Goal: Information Seeking & Learning: Learn about a topic

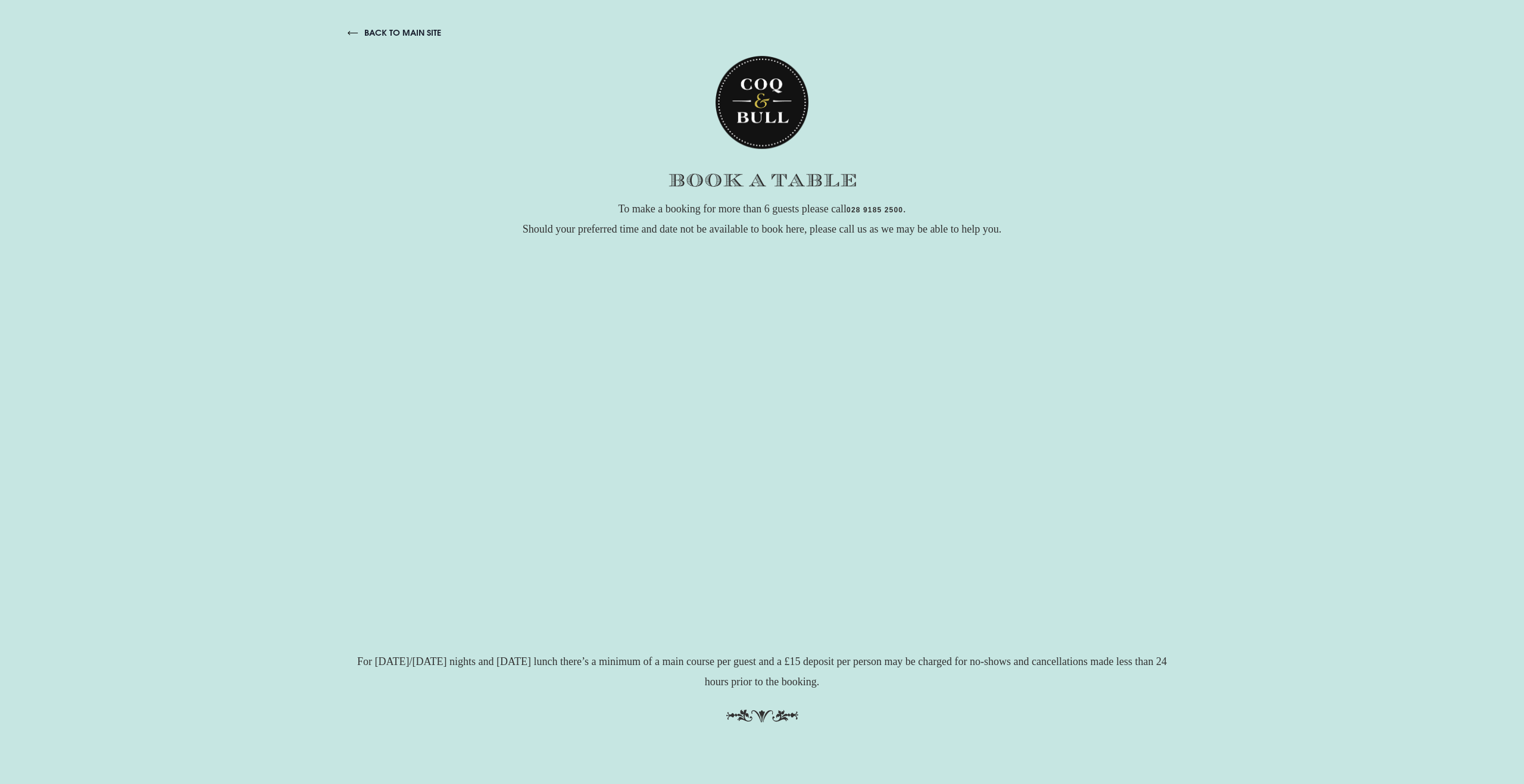
click at [733, 106] on img at bounding box center [762, 102] width 93 height 93
click at [415, 32] on link "back to main site" at bounding box center [394, 32] width 93 height 11
click at [346, 29] on div "back to main site To make a booking for more than 6 guests please call 028 9185…" at bounding box center [762, 377] width 843 height 699
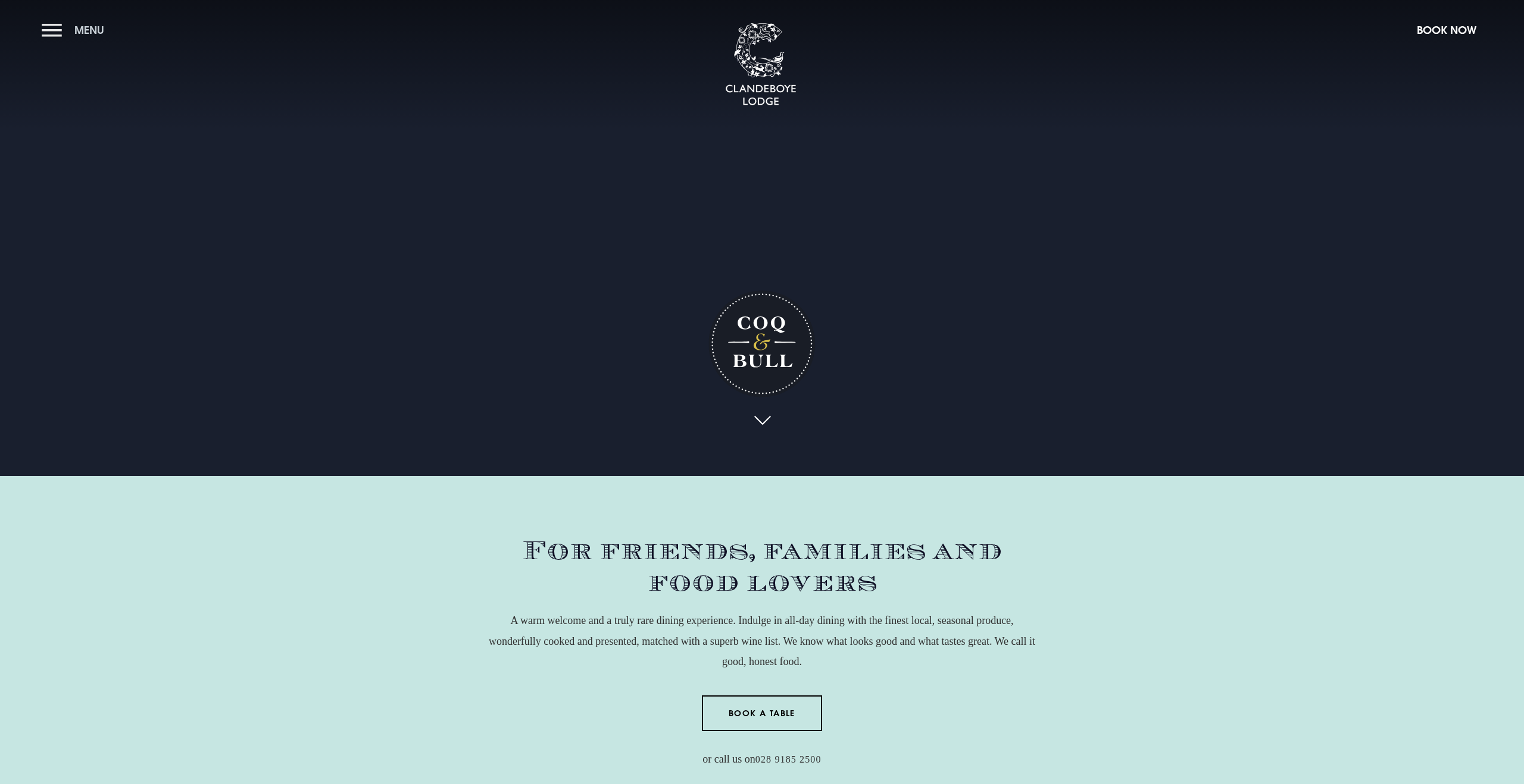
click at [82, 33] on span "Menu" at bounding box center [89, 30] width 30 height 14
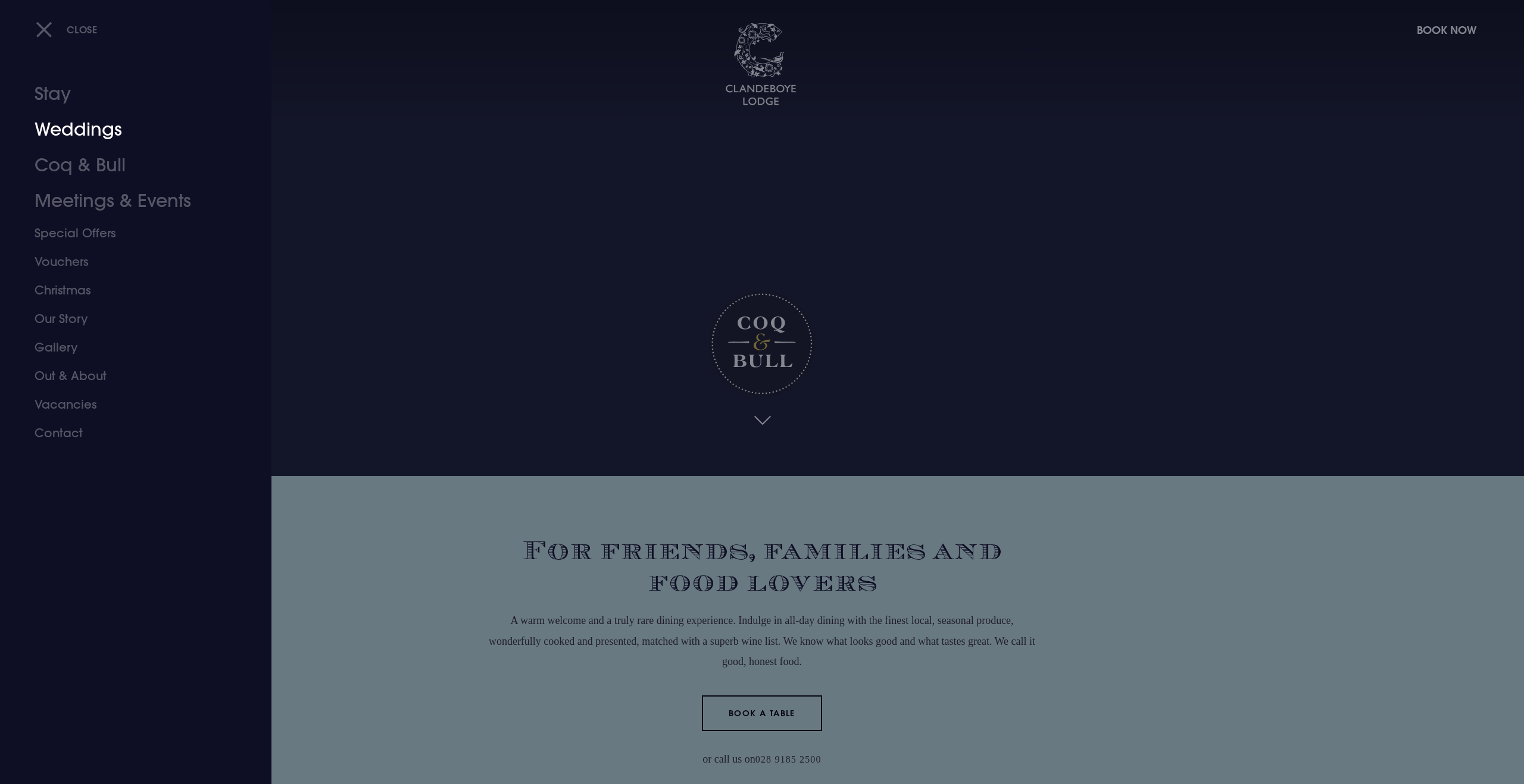
click at [84, 135] on link "Weddings" at bounding box center [129, 129] width 188 height 36
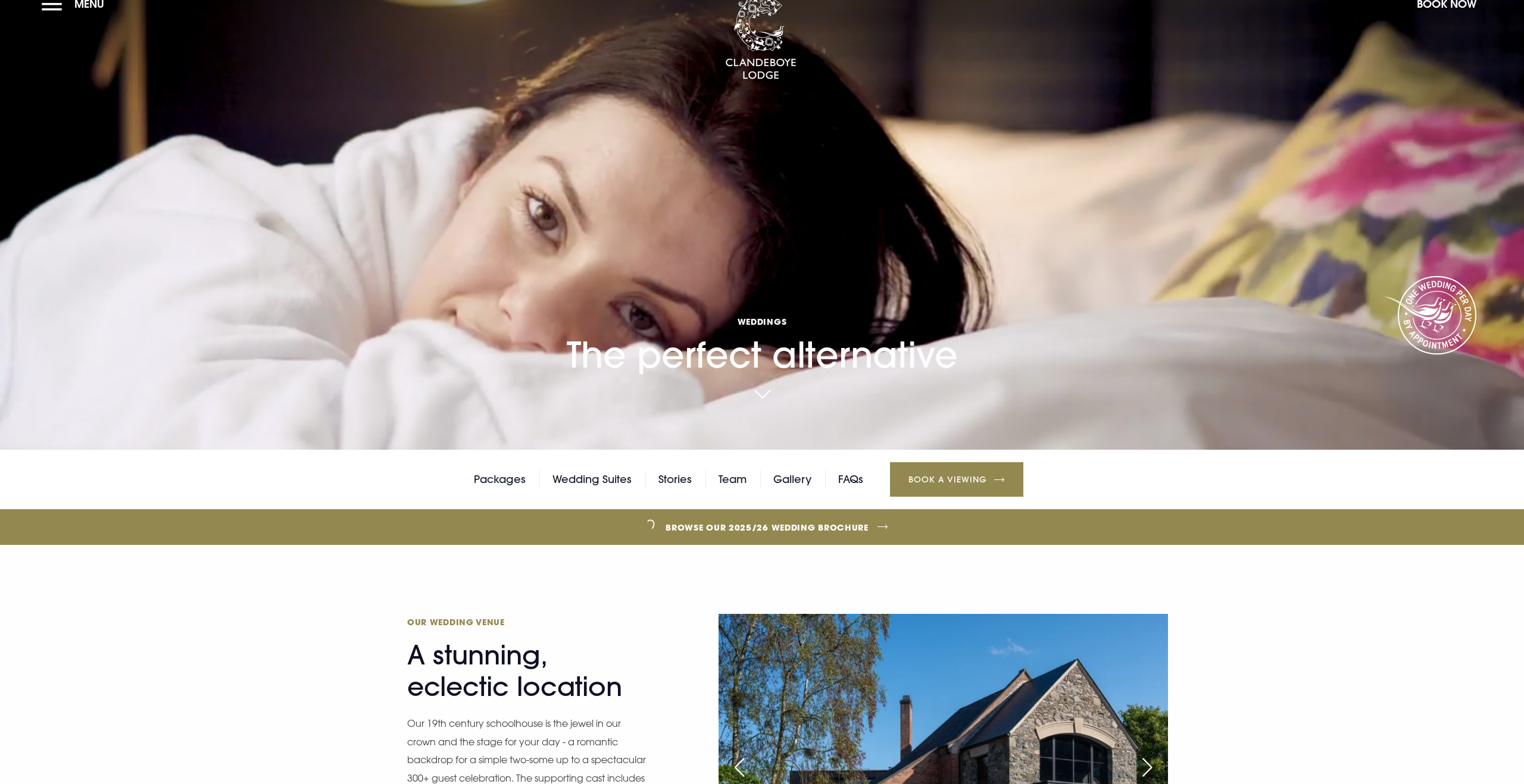
scroll to position [35, 0]
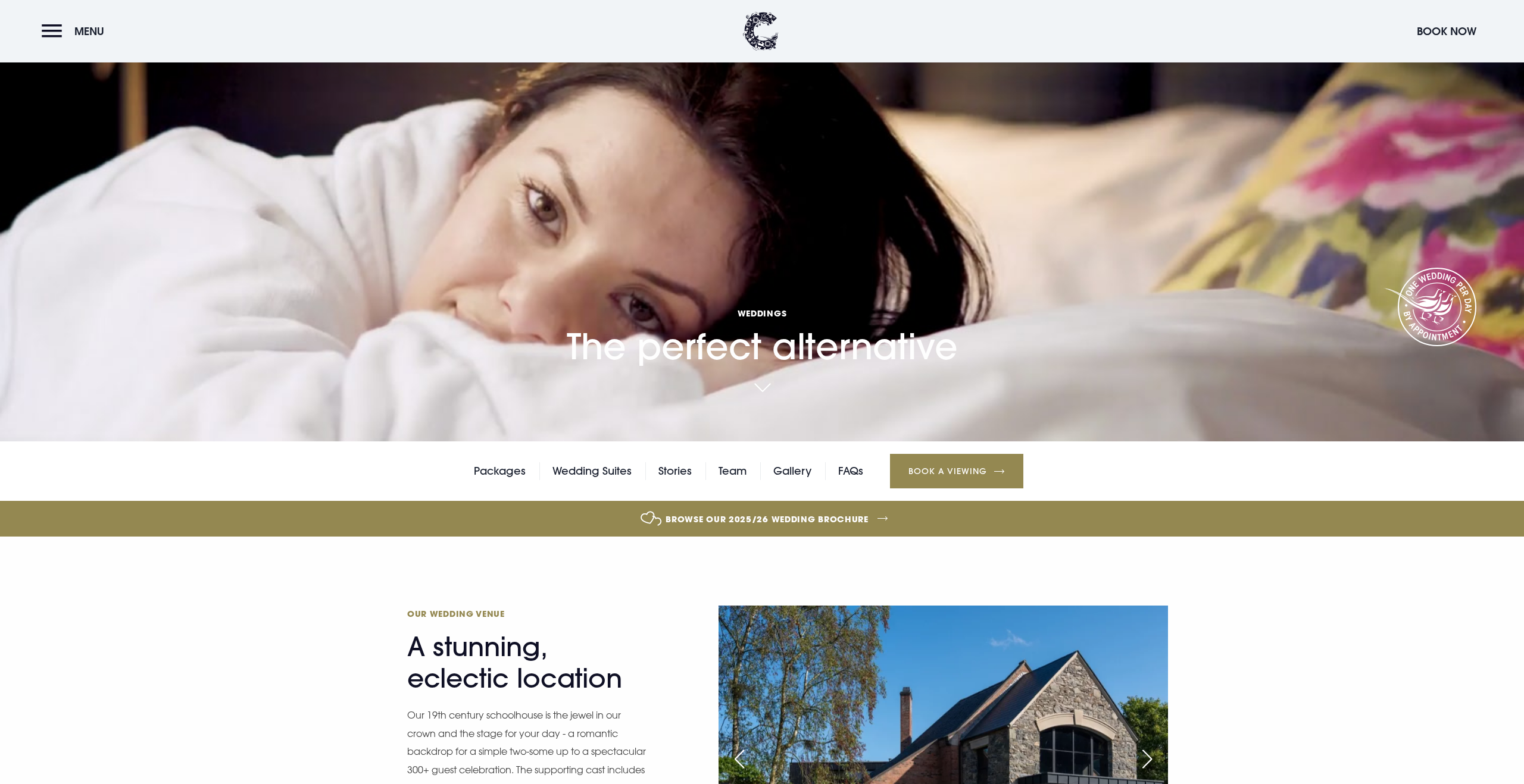
click at [756, 382] on link at bounding box center [762, 389] width 27 height 26
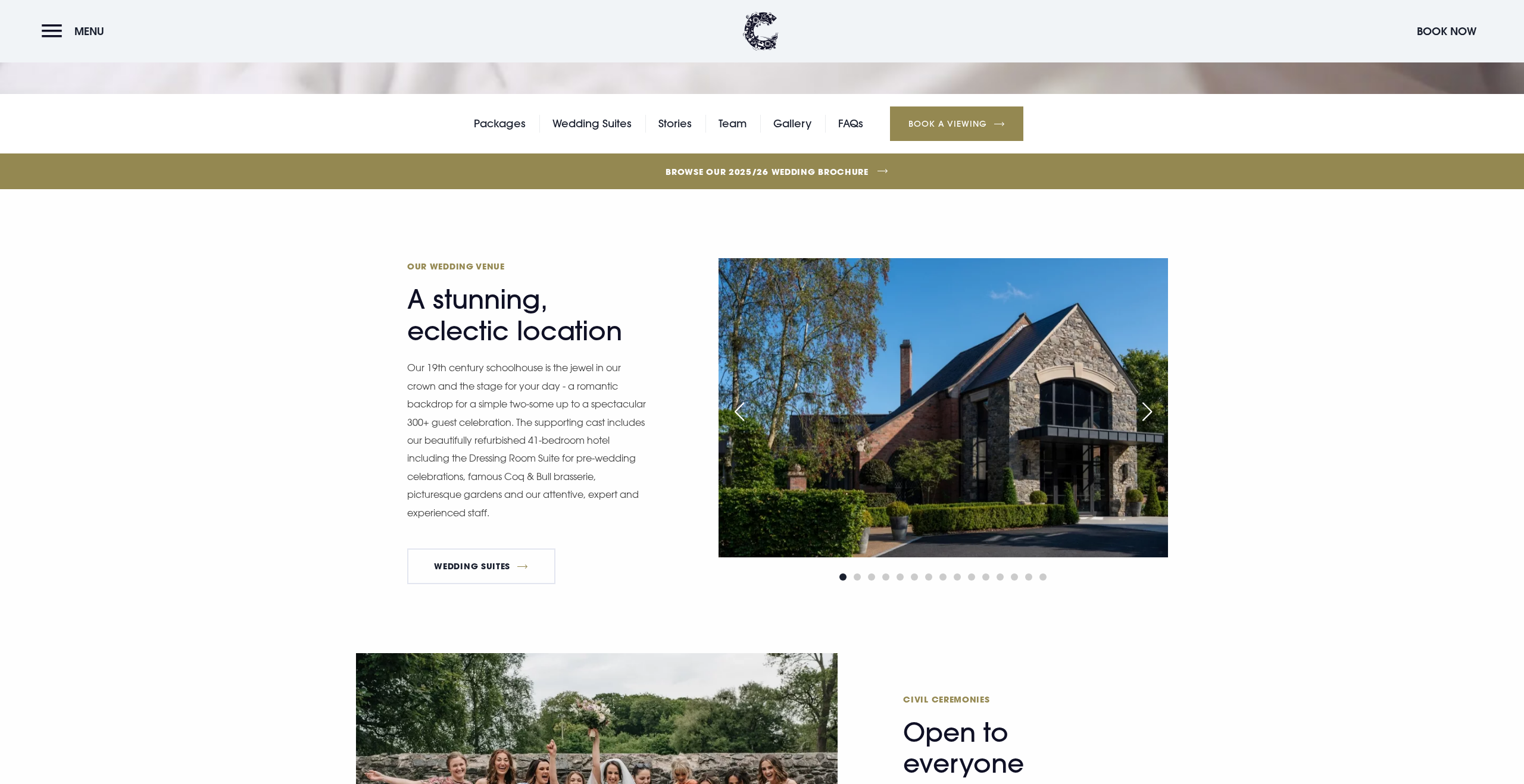
scroll to position [387, 0]
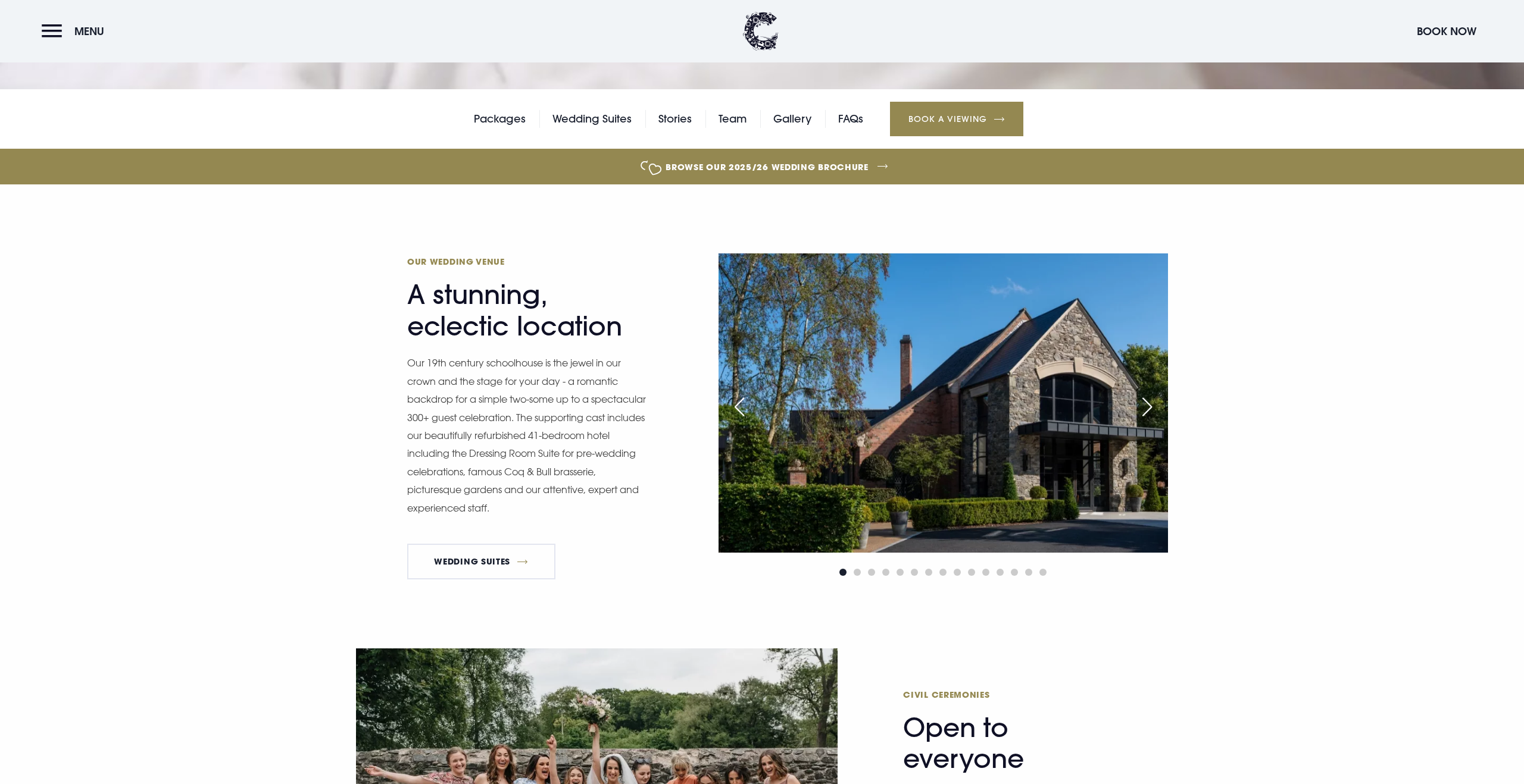
click at [484, 384] on p "Our 19th century schoolhouse is the jewel in our crown and the stage for your d…" at bounding box center [529, 435] width 244 height 163
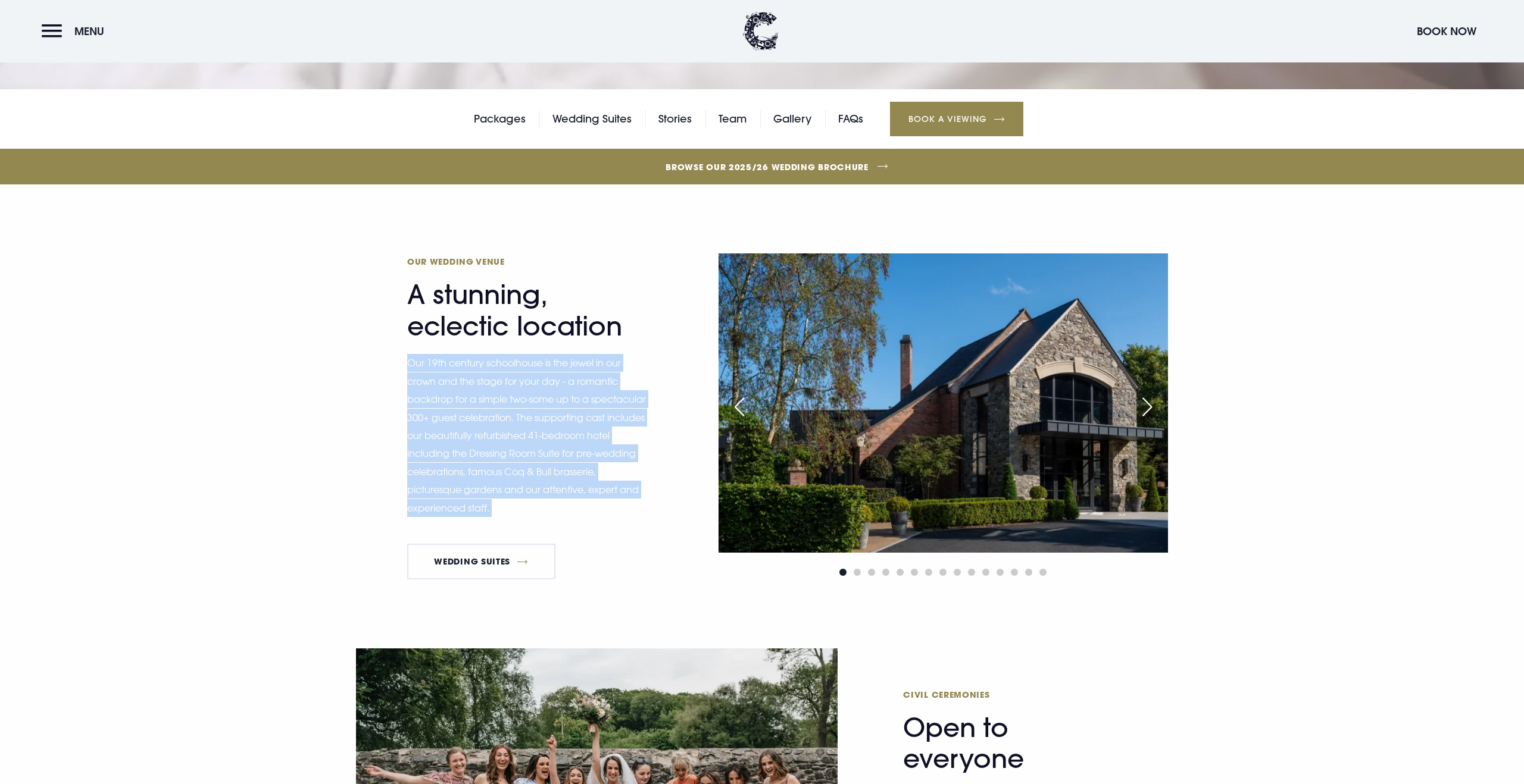
click at [484, 384] on p "Our 19th century schoolhouse is the jewel in our crown and the stage for your d…" at bounding box center [529, 435] width 244 height 163
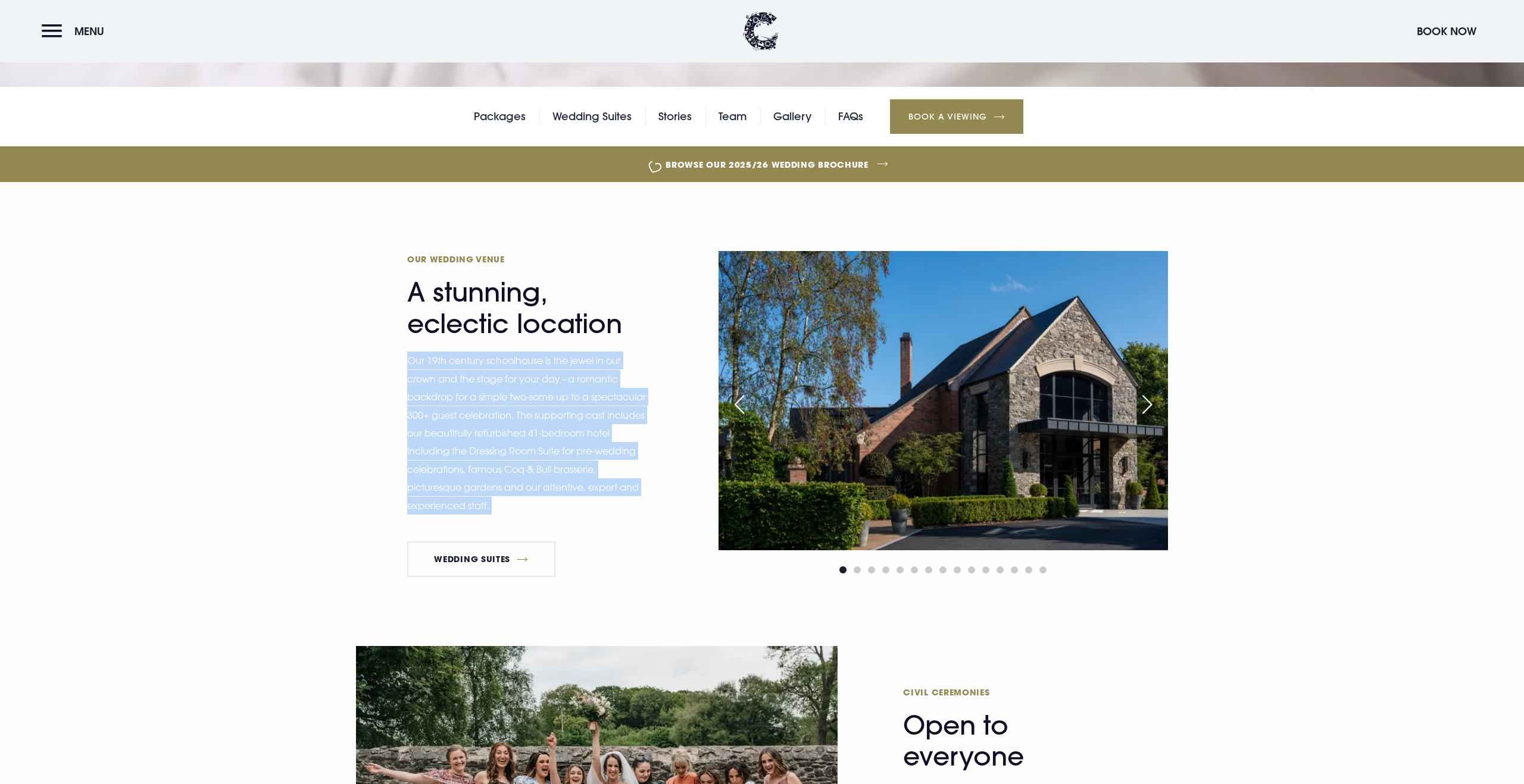
click at [514, 416] on p "Our 19th century schoolhouse is the jewel in our crown and the stage for your d…" at bounding box center [529, 433] width 244 height 163
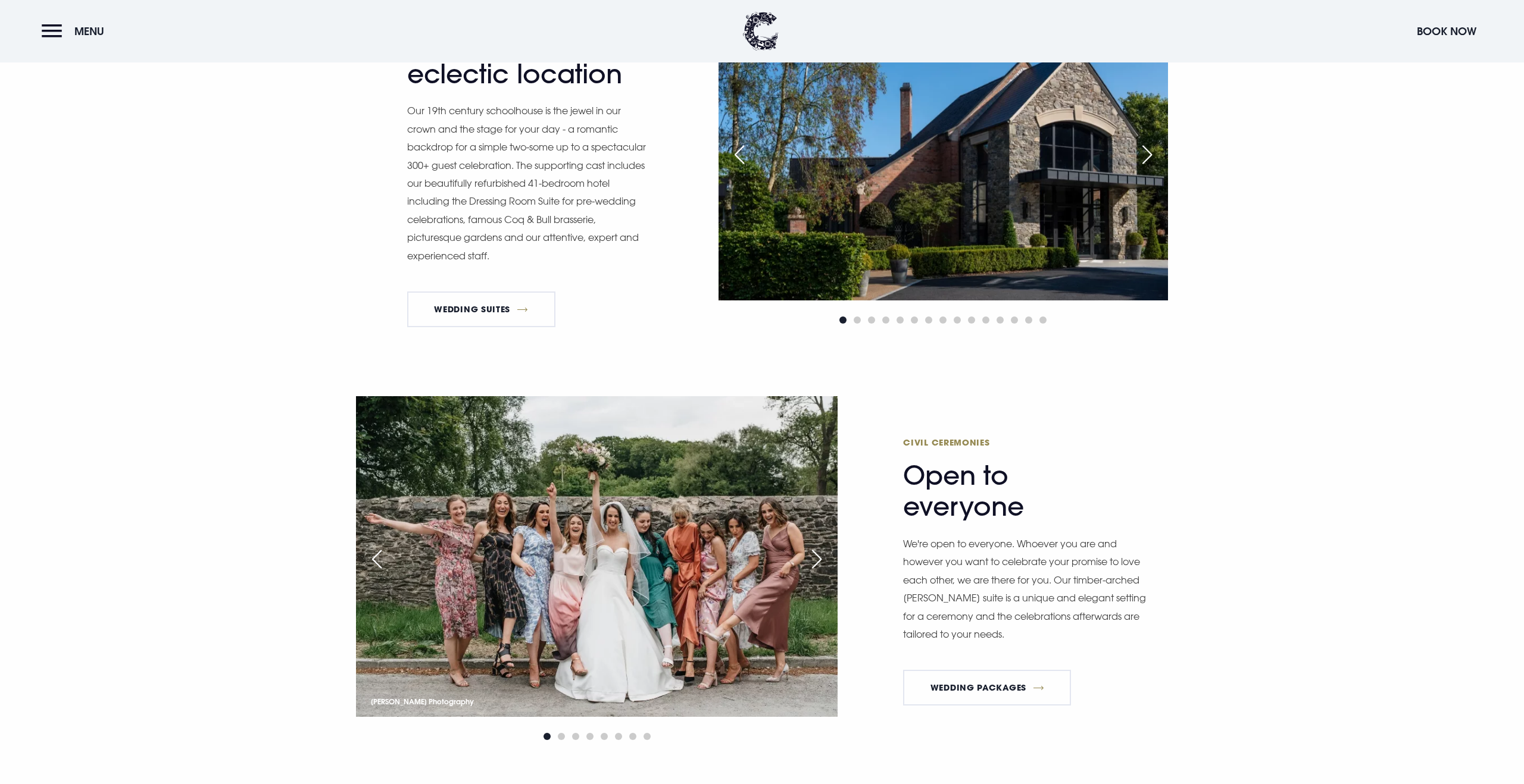
scroll to position [641, 0]
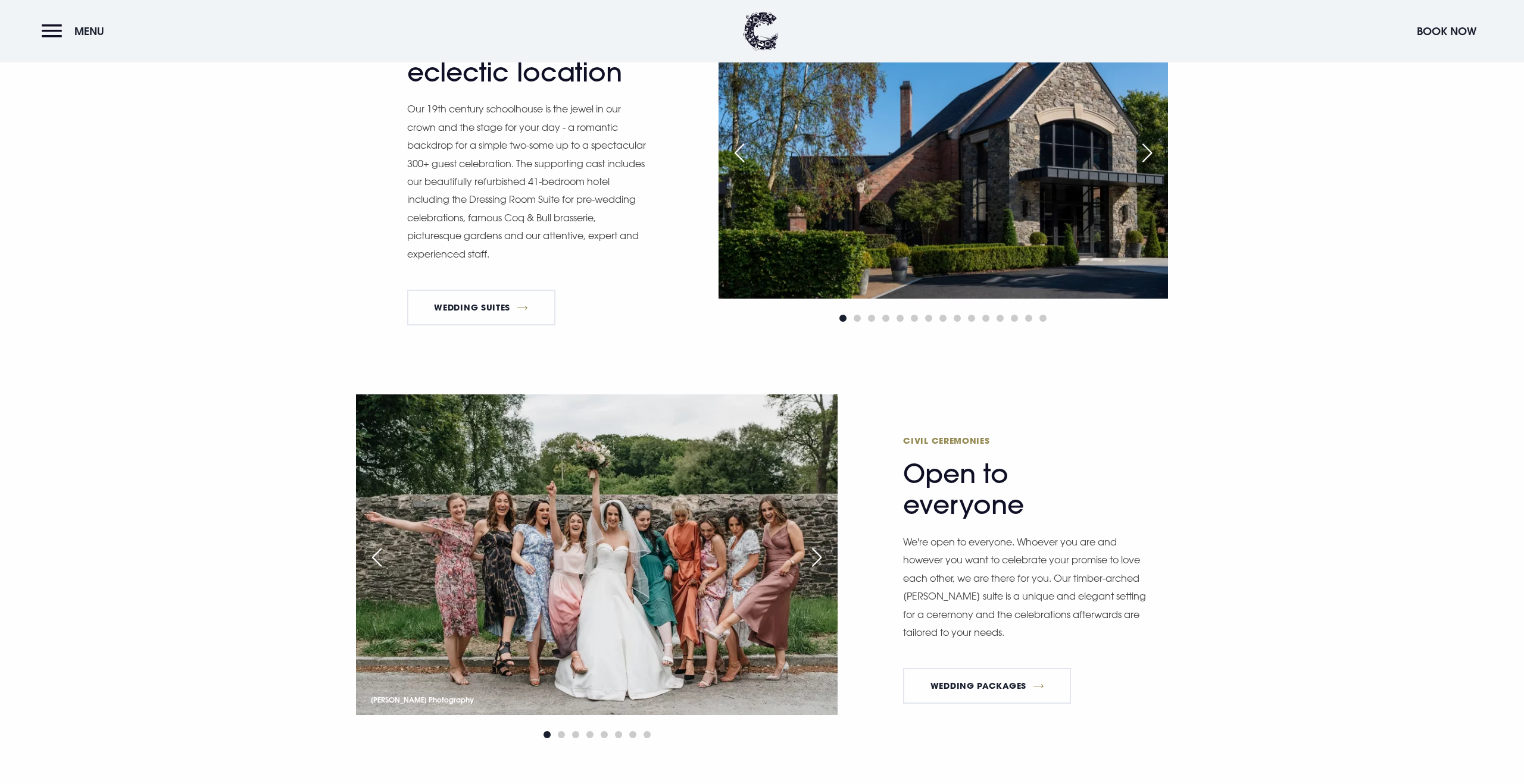
click at [814, 556] on div "Next slide" at bounding box center [817, 558] width 30 height 26
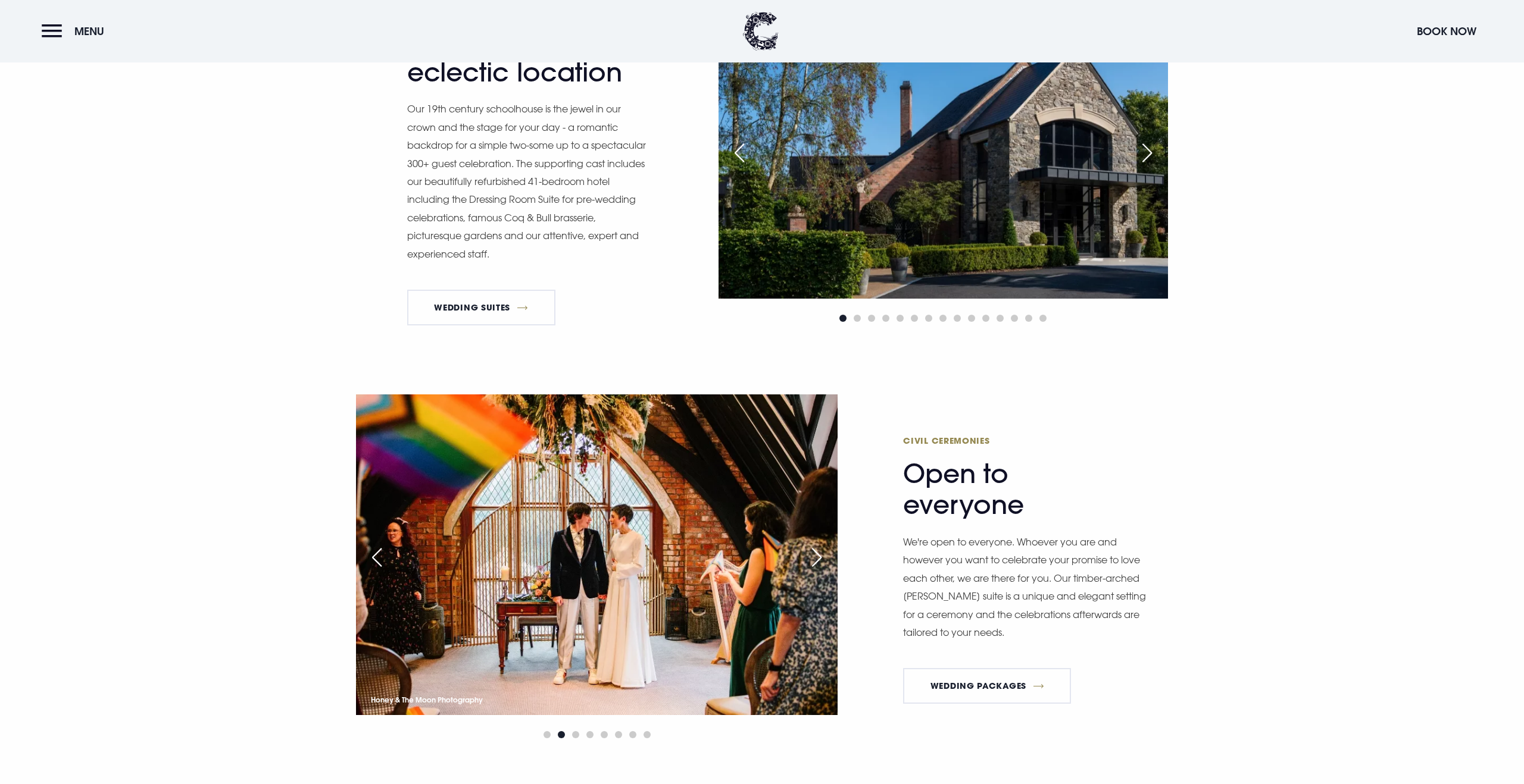
click at [814, 556] on div "Next slide" at bounding box center [817, 558] width 30 height 26
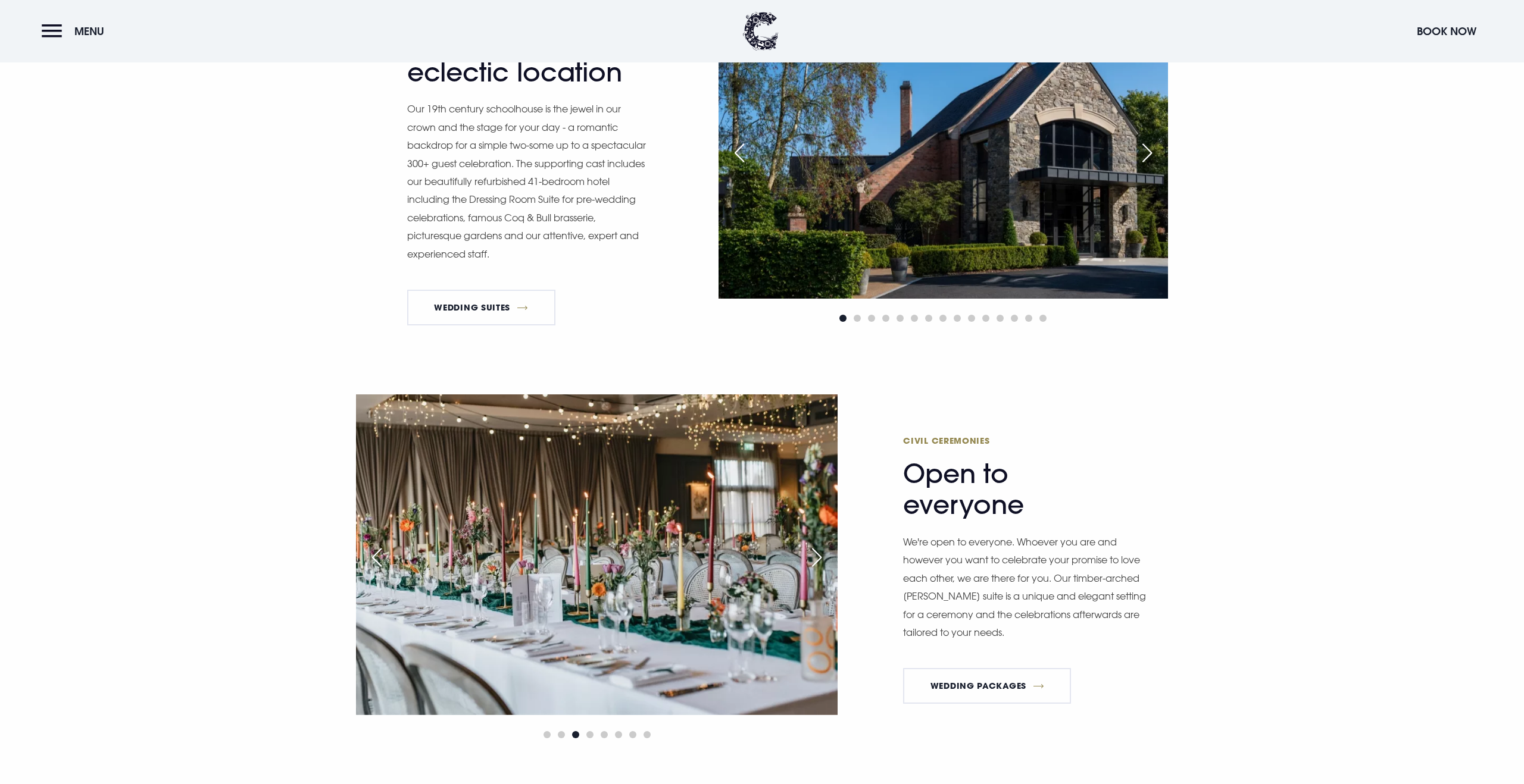
click at [814, 556] on div "Next slide" at bounding box center [817, 558] width 30 height 26
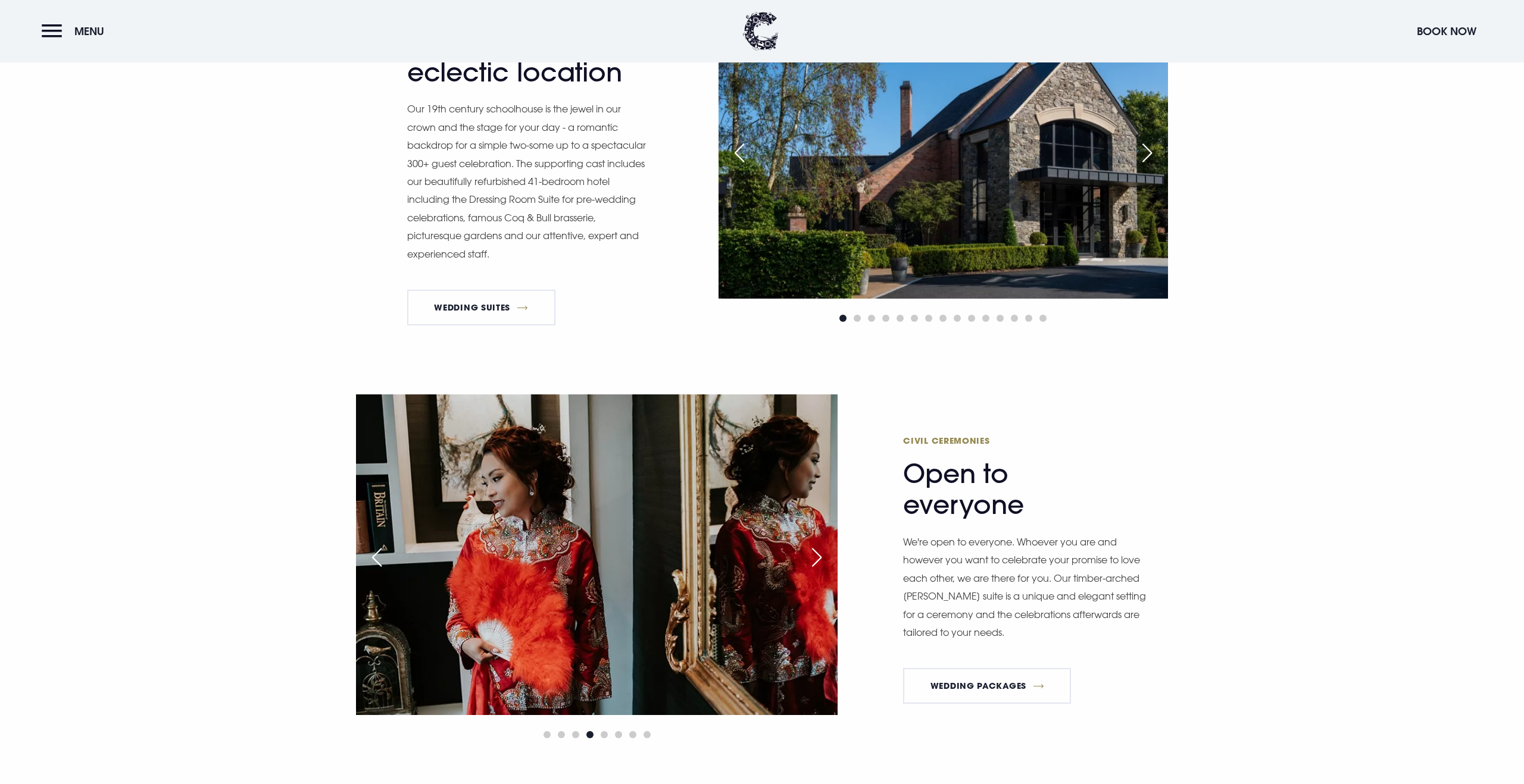
click at [814, 556] on div "Next slide" at bounding box center [817, 558] width 30 height 26
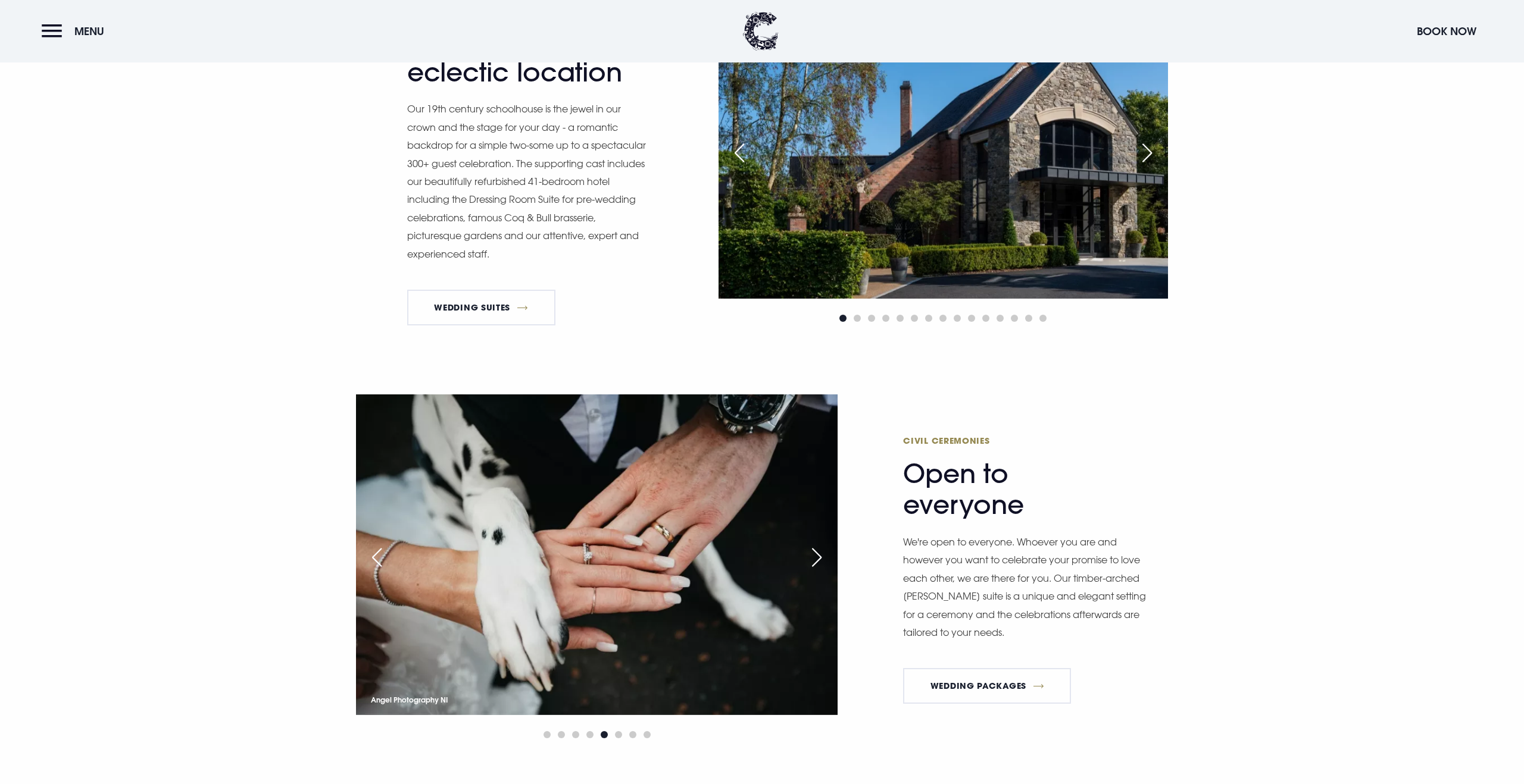
click at [814, 556] on div "Next slide" at bounding box center [817, 558] width 30 height 26
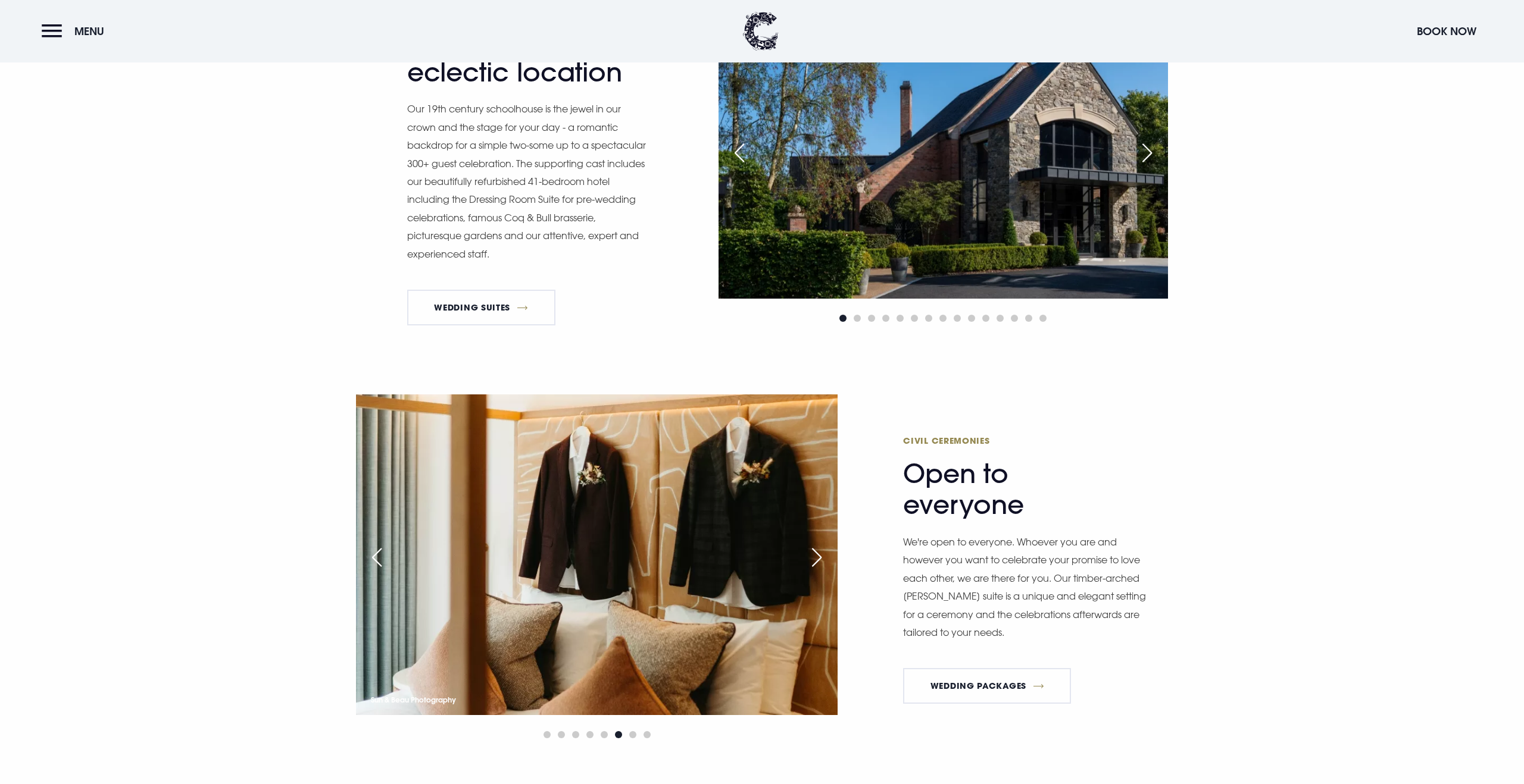
click at [375, 559] on div "Previous slide" at bounding box center [377, 558] width 30 height 26
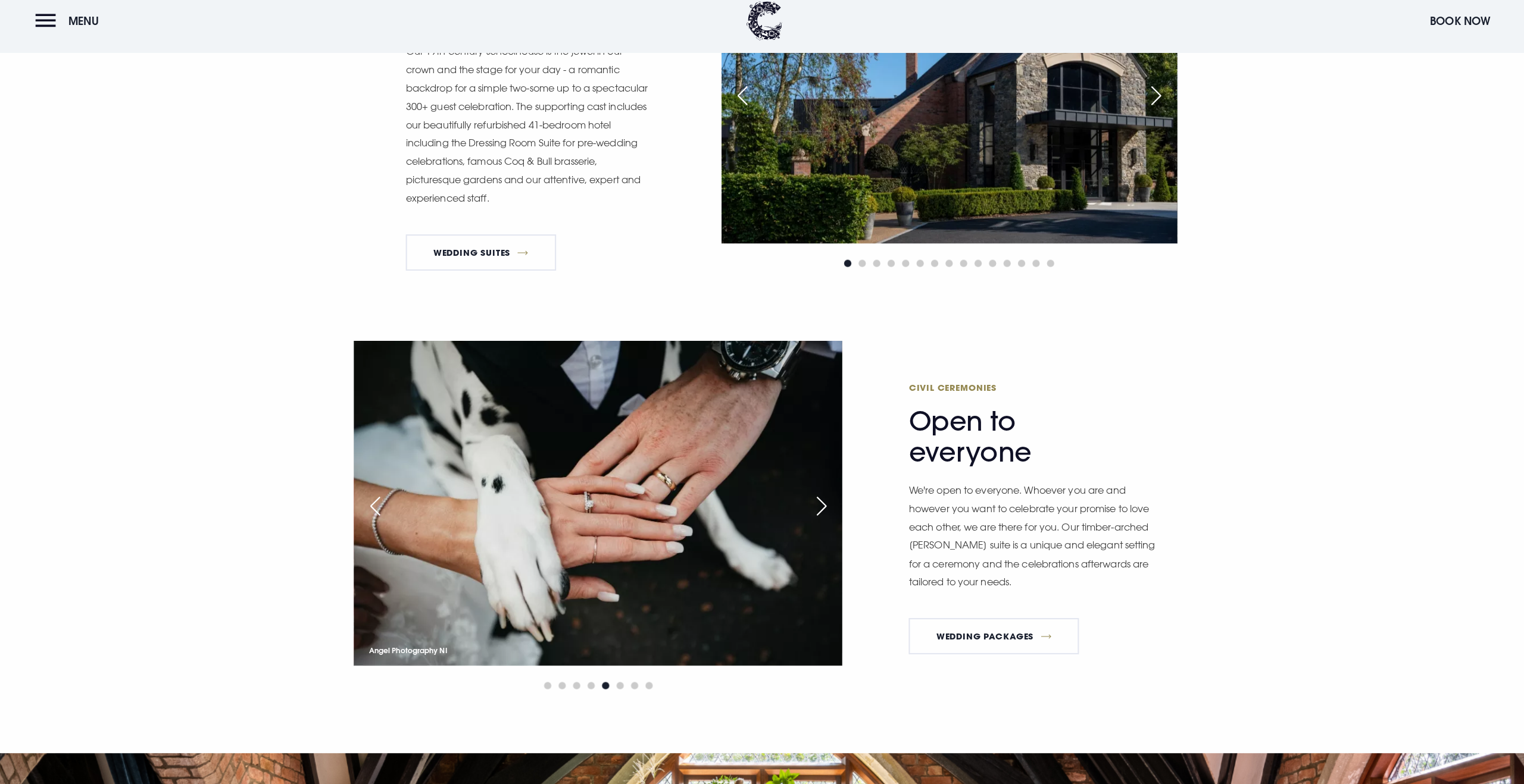
scroll to position [692, 0]
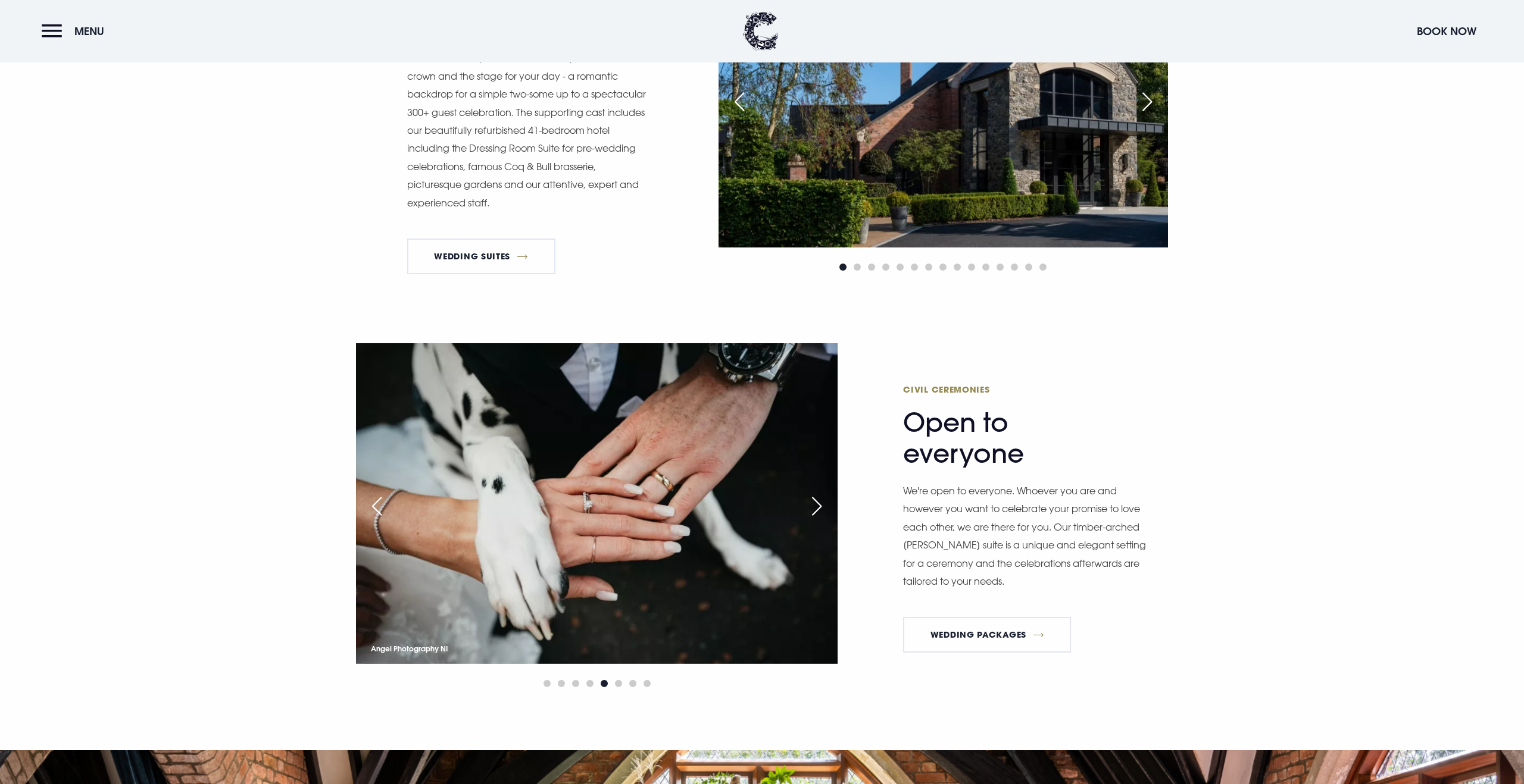
click at [798, 512] on img at bounding box center [597, 504] width 482 height 321
click at [819, 504] on div "Next slide" at bounding box center [817, 507] width 30 height 26
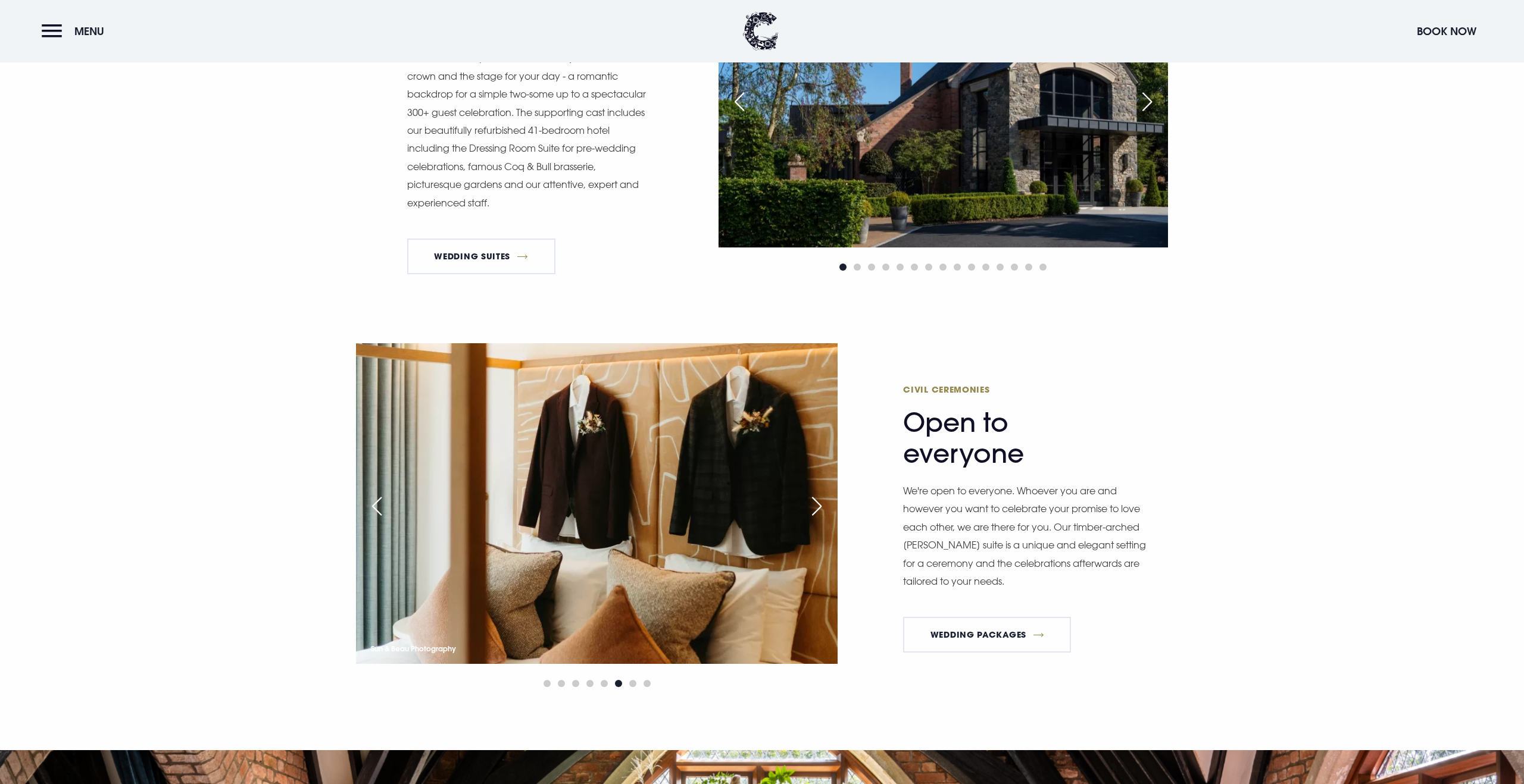
click at [819, 504] on div "Next slide" at bounding box center [817, 507] width 30 height 26
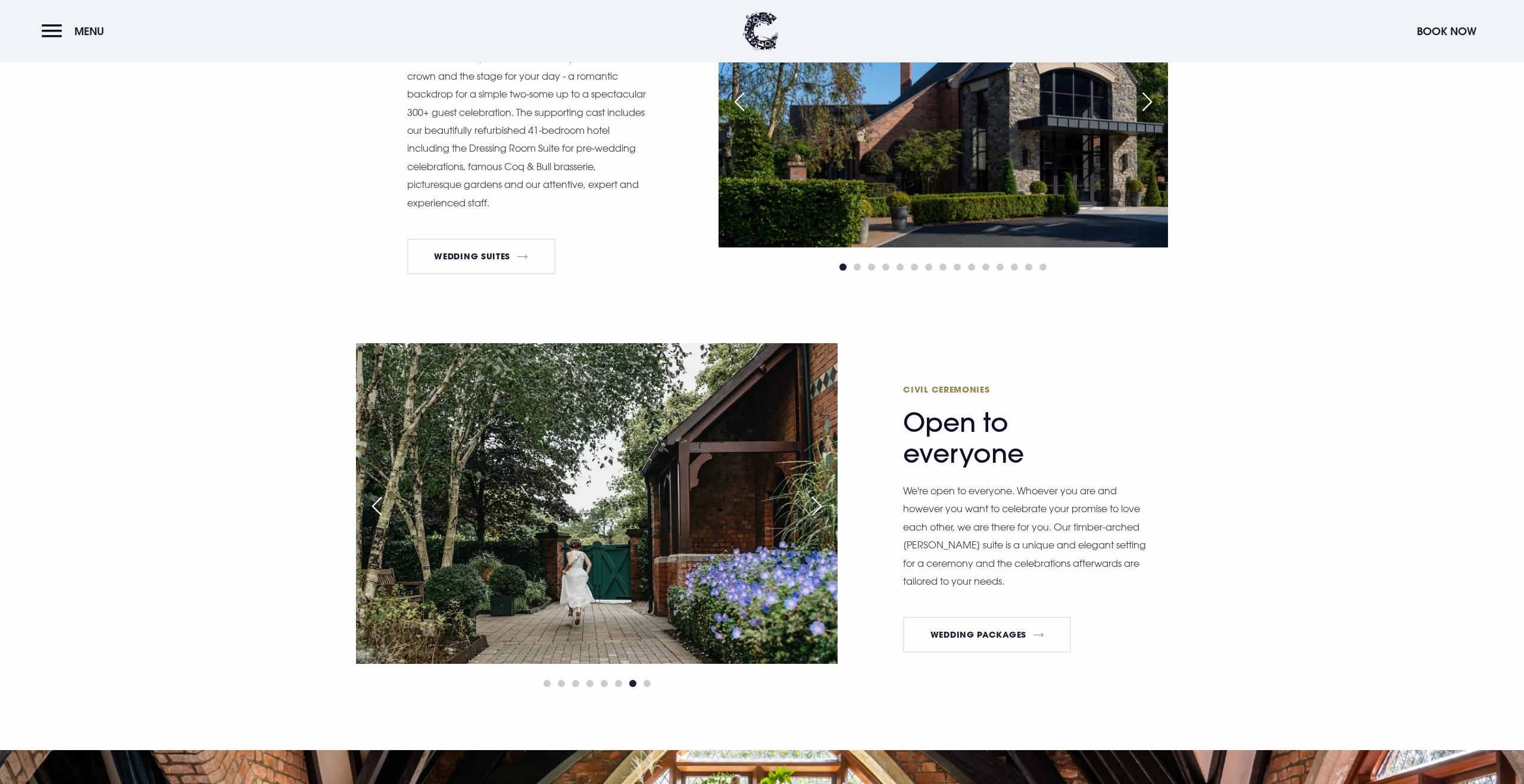
click at [819, 504] on div "Next slide" at bounding box center [817, 507] width 30 height 26
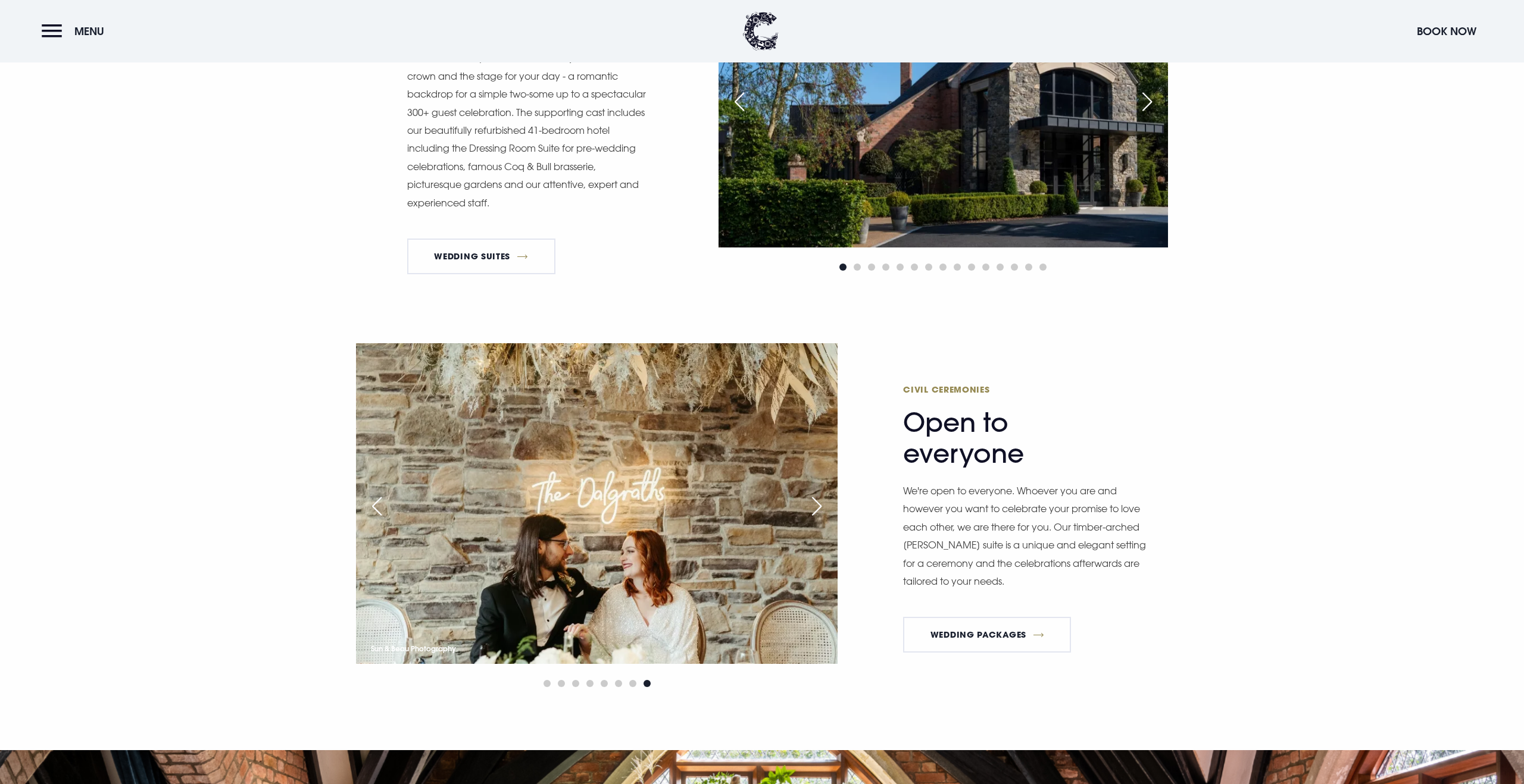
click at [819, 504] on div "Next slide" at bounding box center [817, 507] width 30 height 26
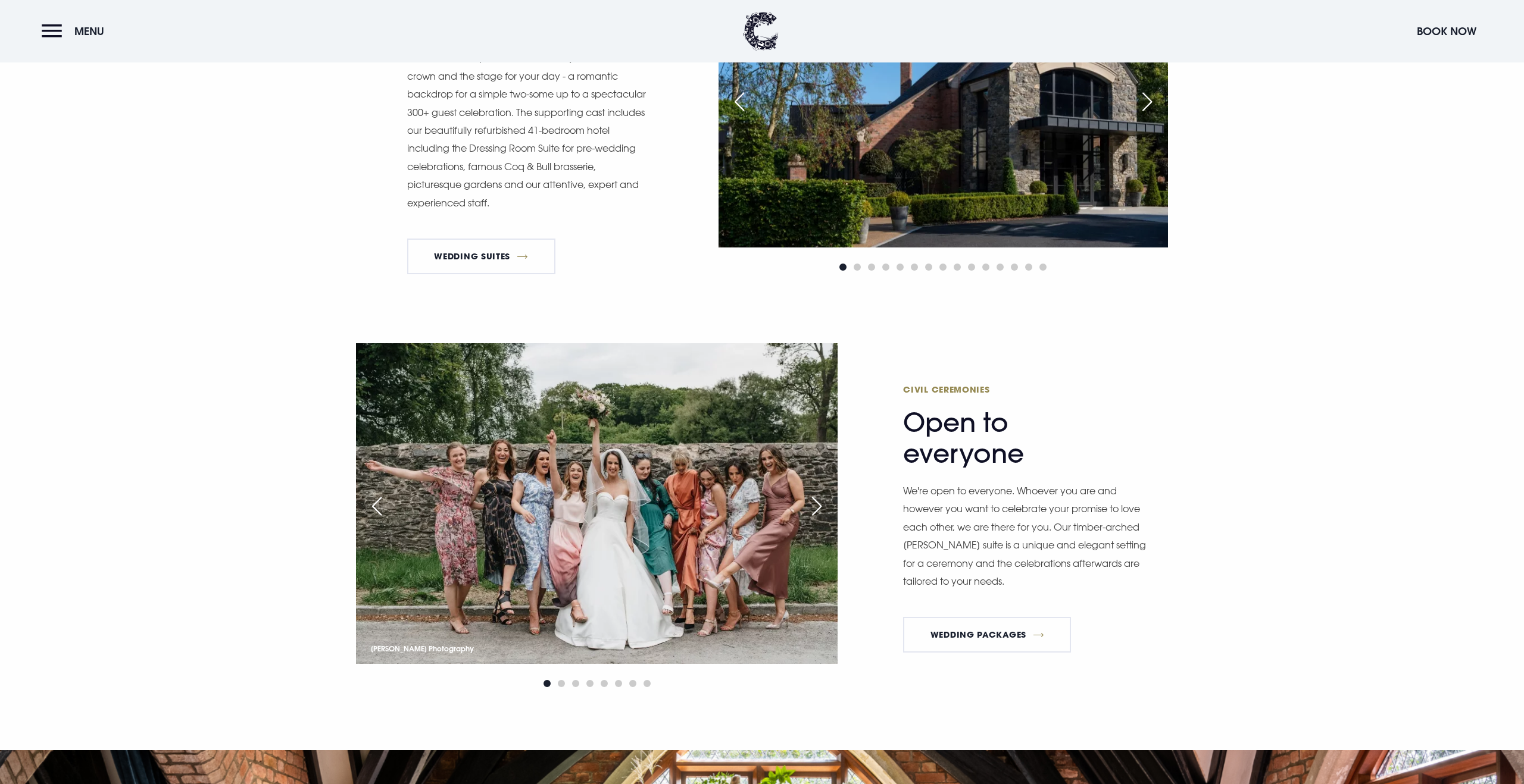
click at [819, 504] on div "Next slide" at bounding box center [817, 507] width 30 height 26
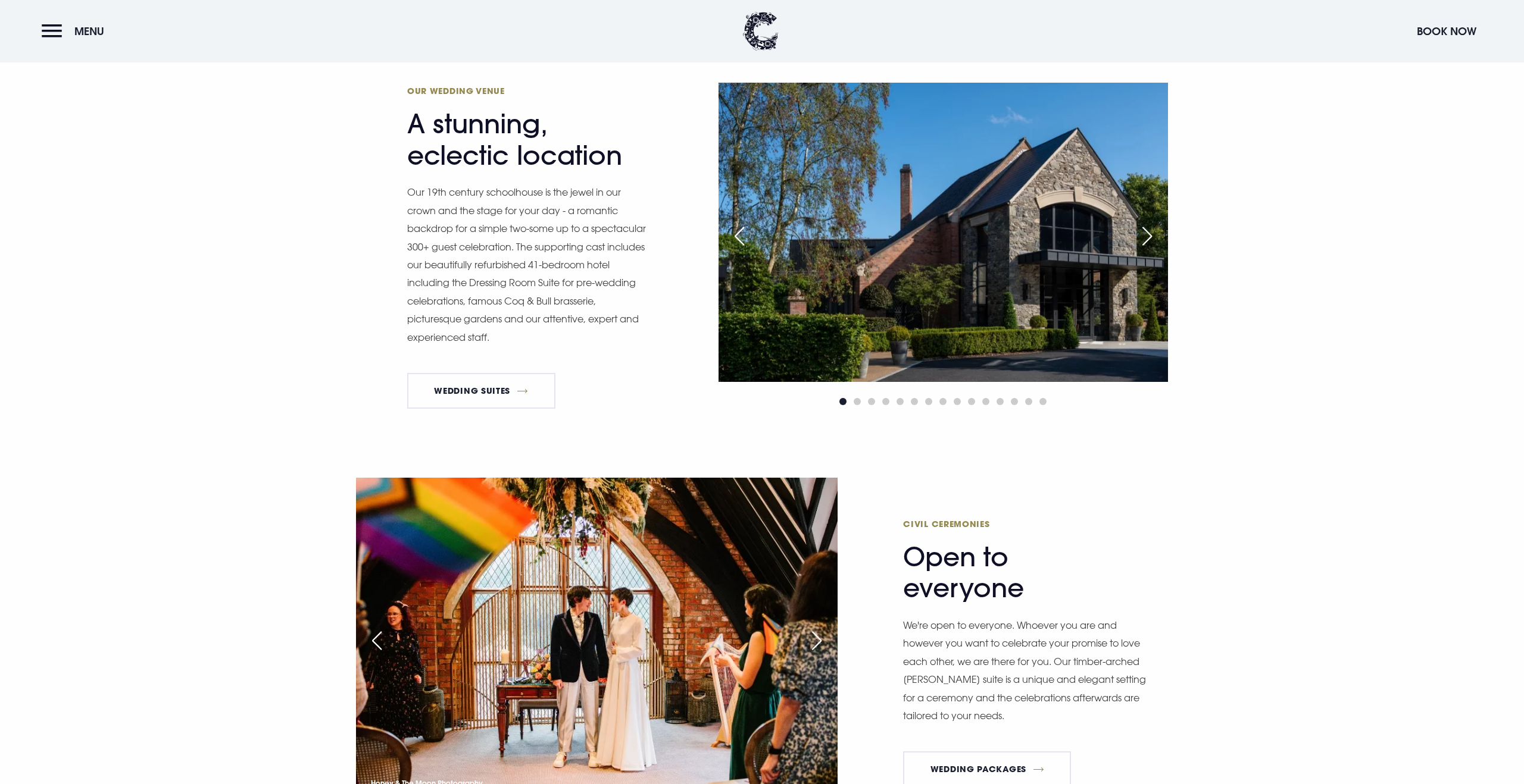
scroll to position [554, 0]
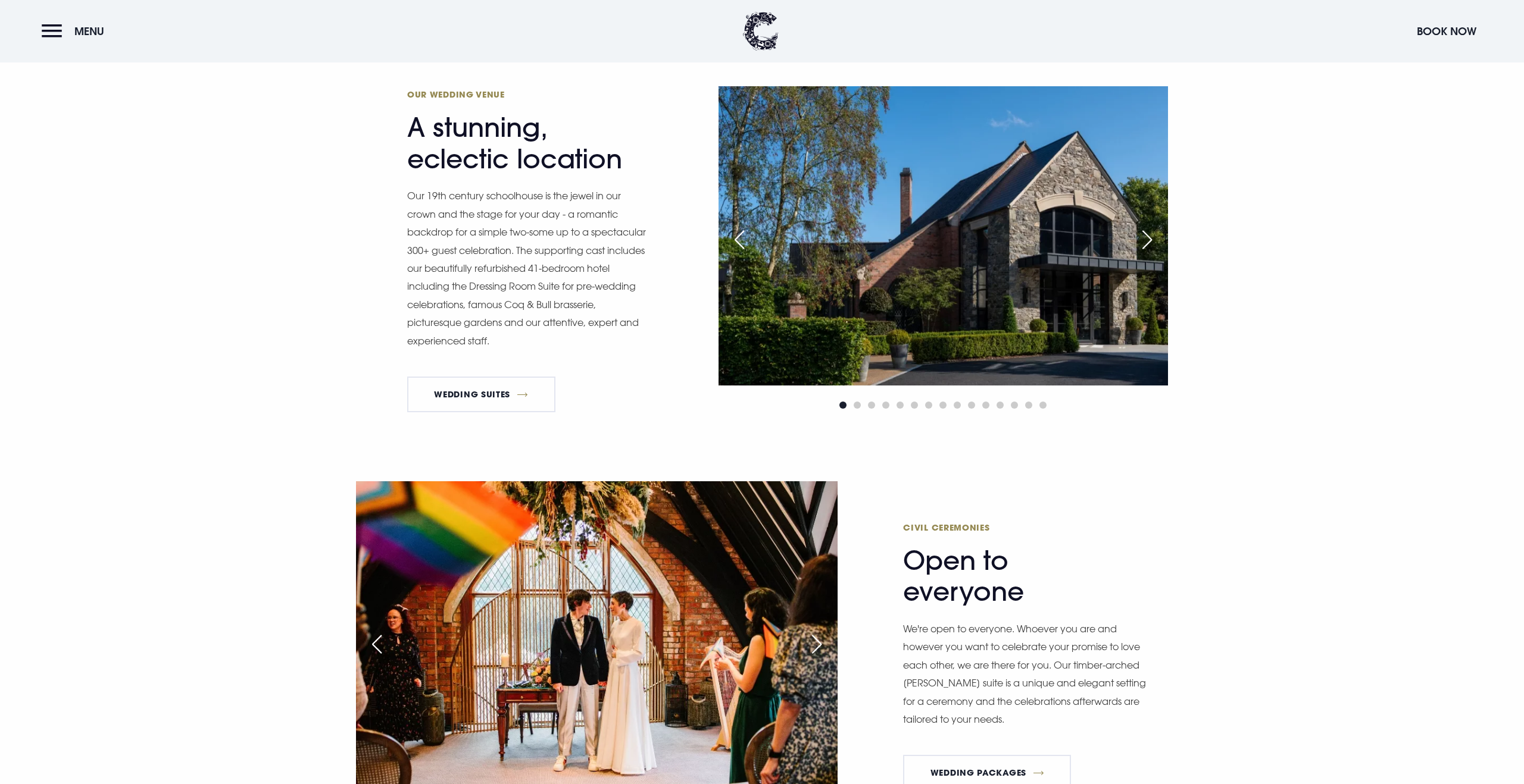
click at [1149, 252] on div "Next slide" at bounding box center [1147, 240] width 30 height 26
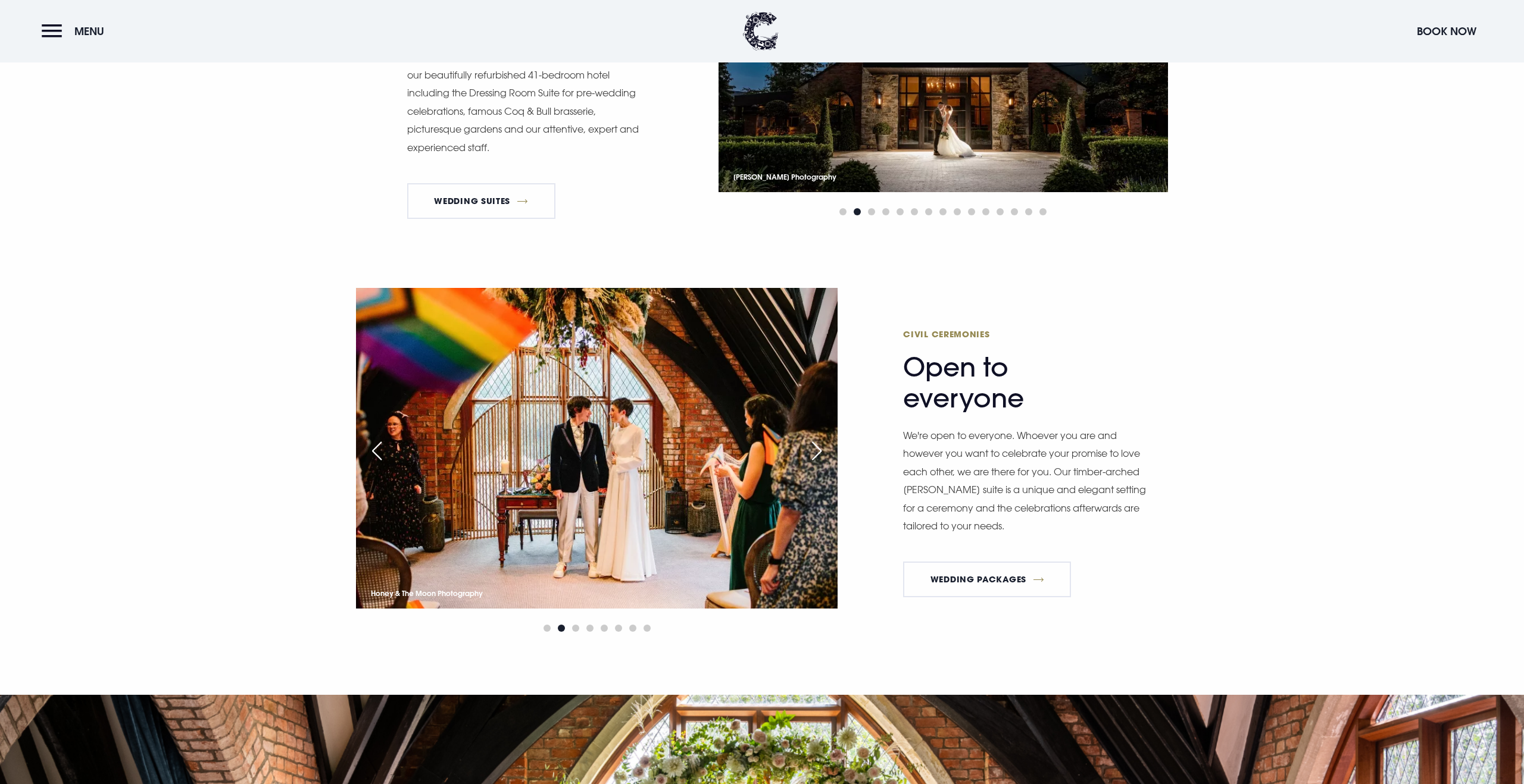
scroll to position [755, 0]
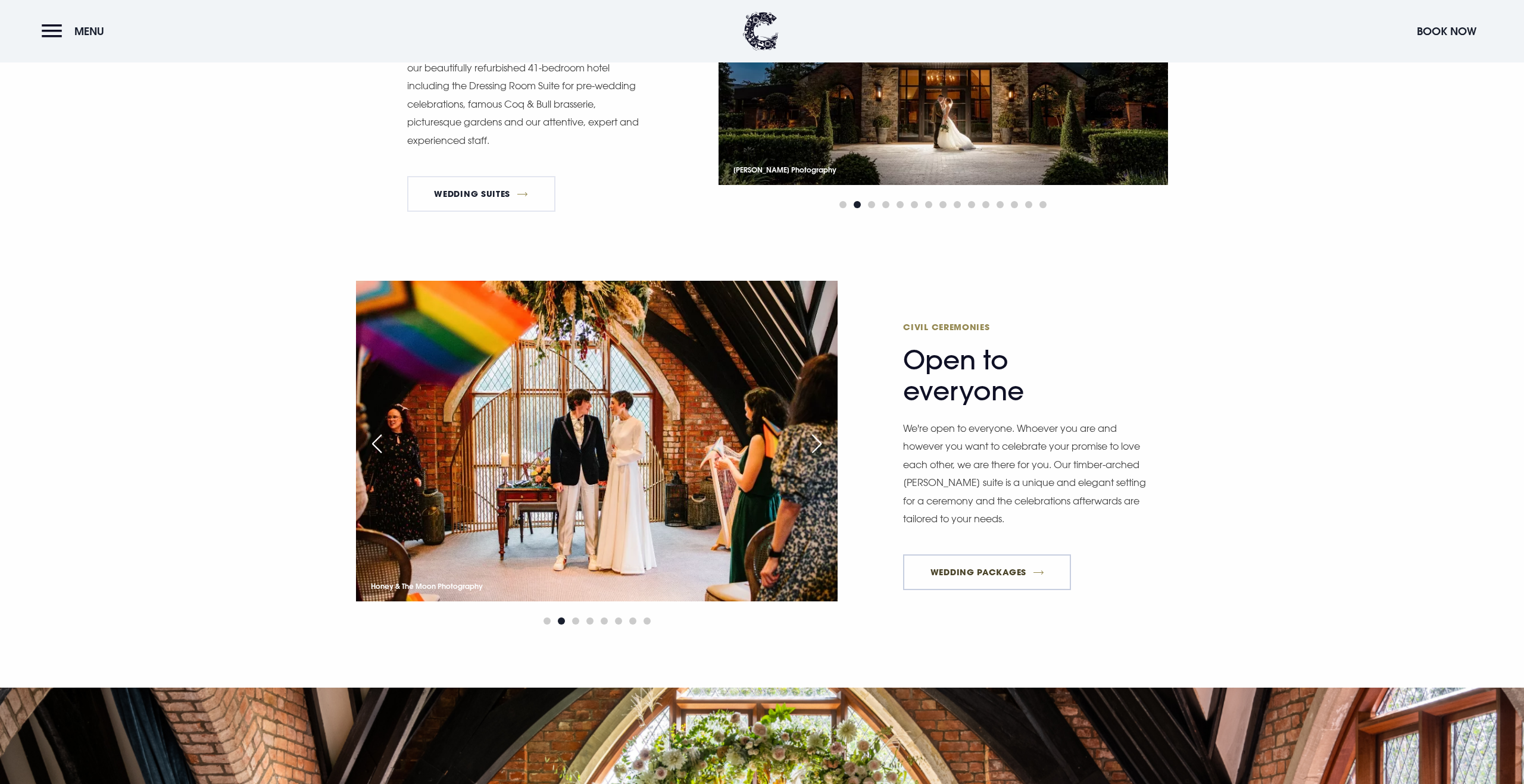
click at [1022, 570] on link "Wedding Packages" at bounding box center [987, 573] width 168 height 36
click at [992, 438] on p "We're open to everyone. Whoever you are and however you want to celebrate your …" at bounding box center [1025, 473] width 244 height 109
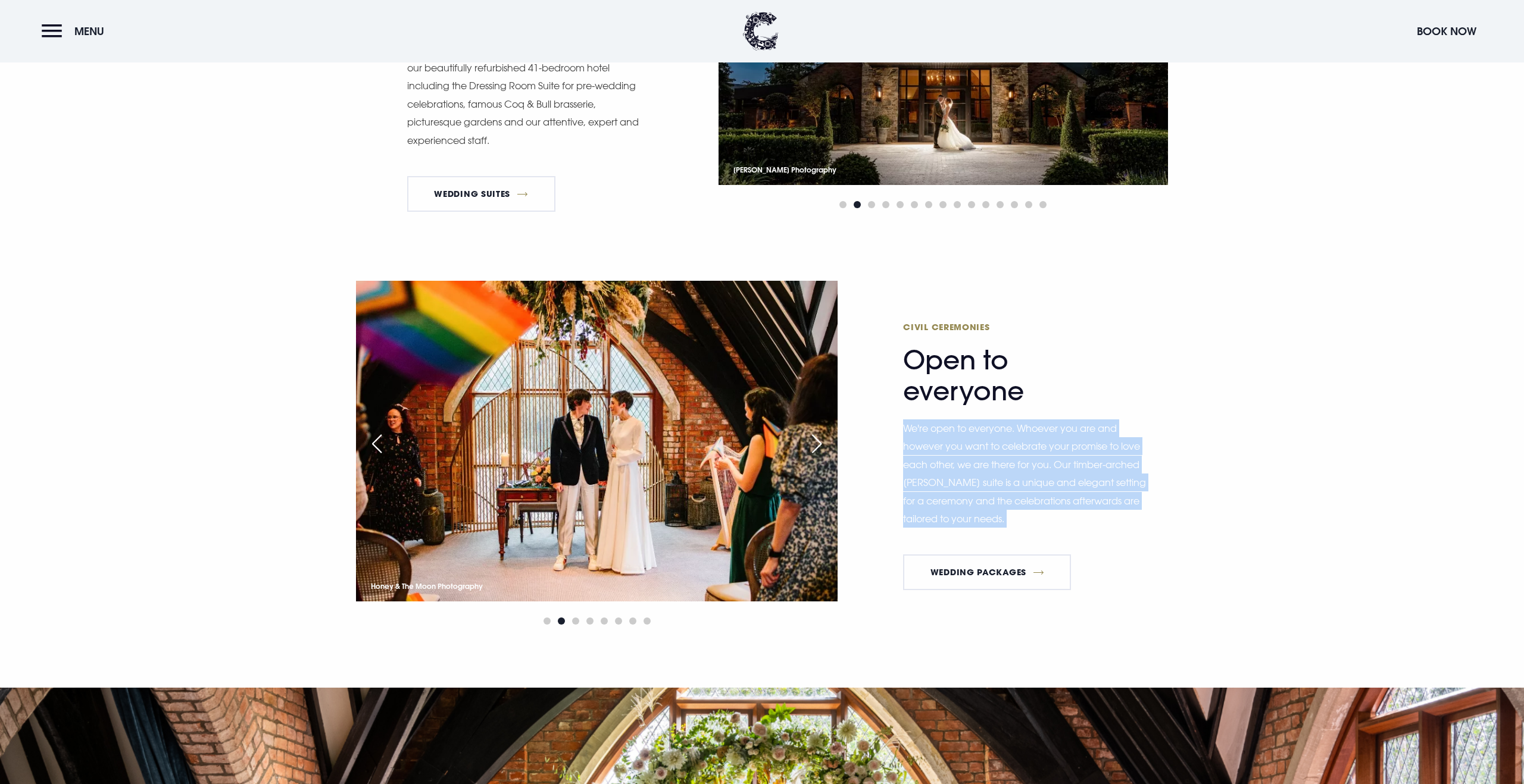
click at [992, 438] on p "We're open to everyone. Whoever you are and however you want to celebrate your …" at bounding box center [1025, 473] width 244 height 109
click at [991, 451] on p "We're open to everyone. Whoever you are and however you want to celebrate your …" at bounding box center [1025, 473] width 244 height 109
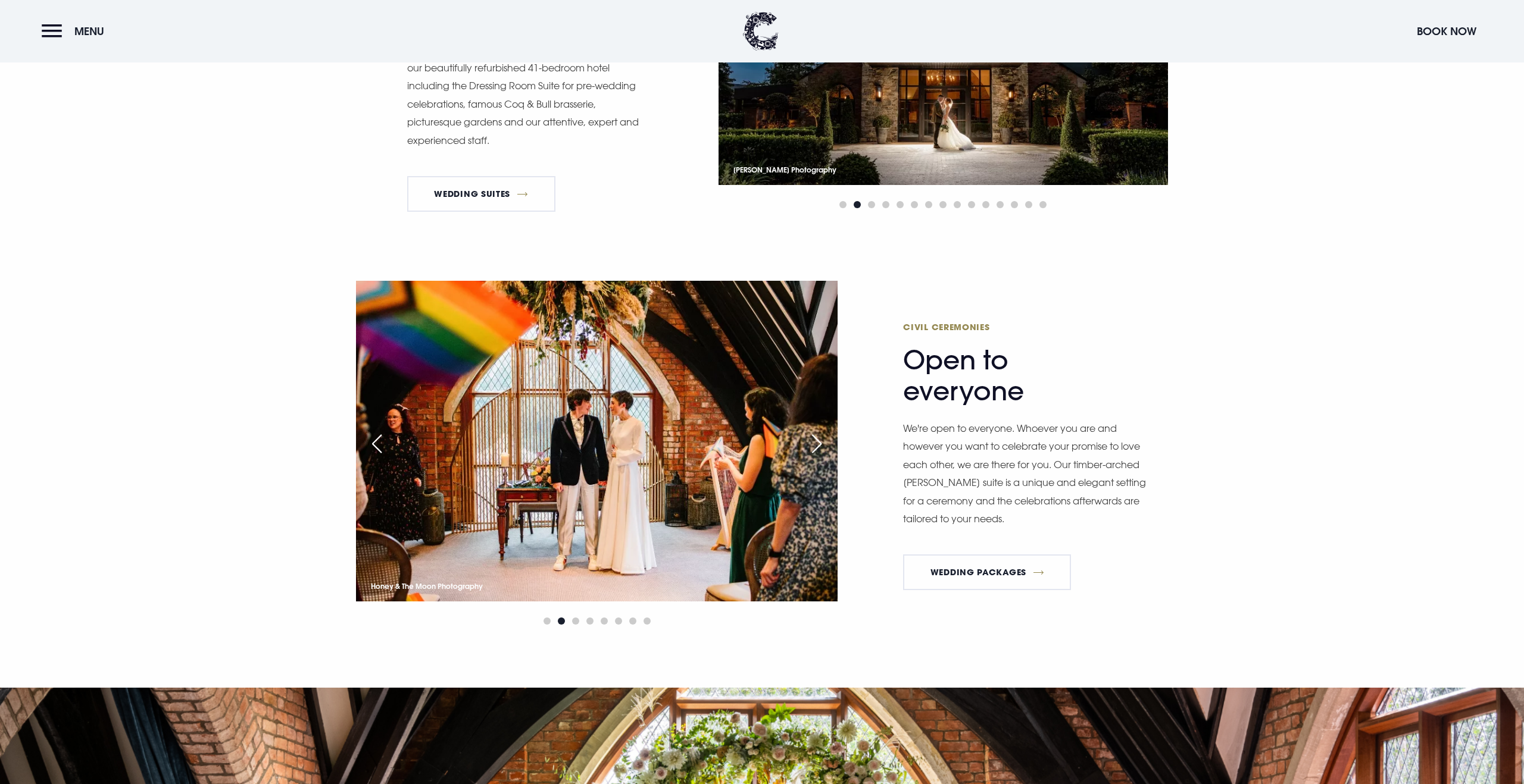
click at [967, 462] on p "We're open to everyone. Whoever you are and however you want to celebrate your …" at bounding box center [1025, 473] width 244 height 109
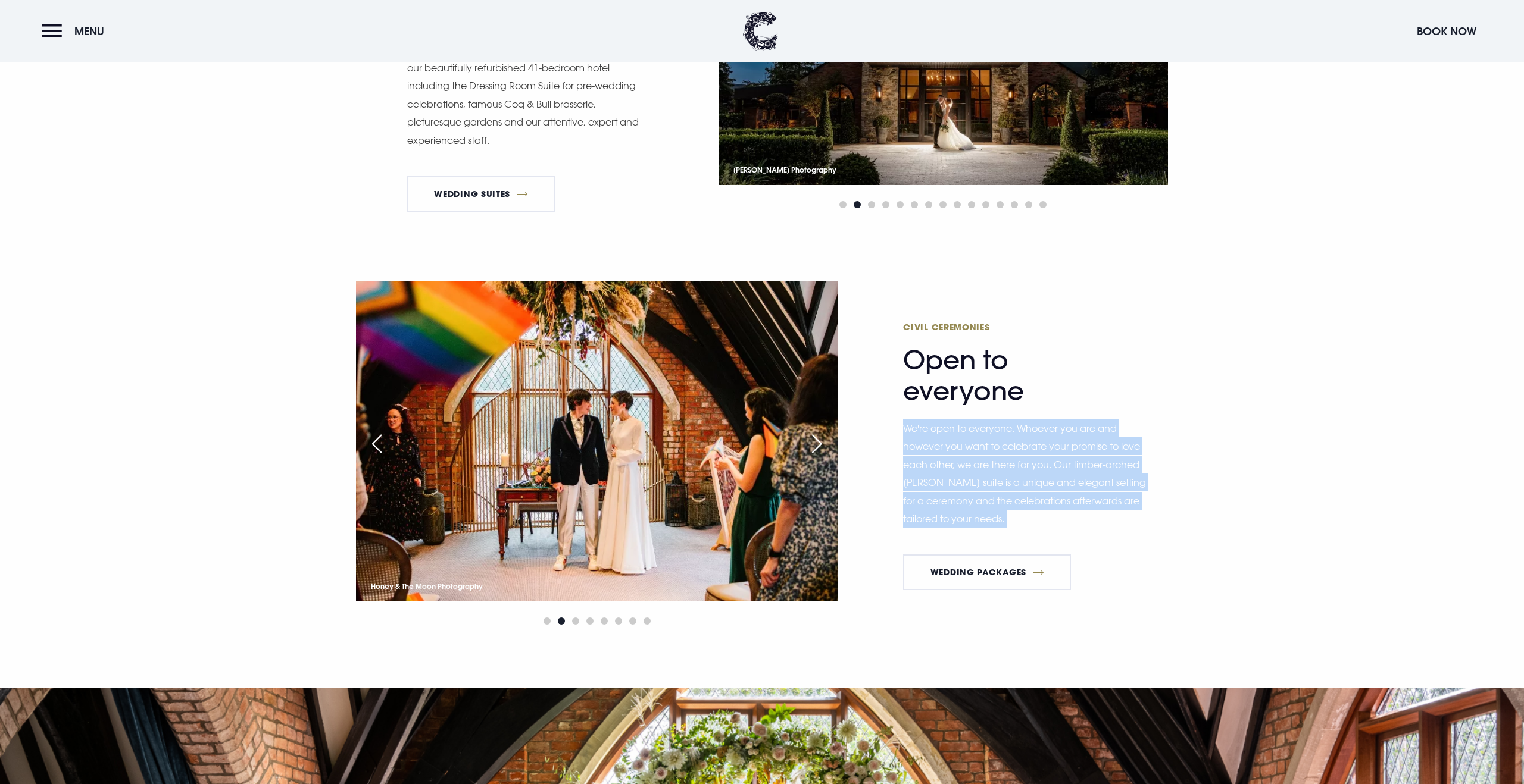
click at [967, 462] on p "We're open to everyone. Whoever you are and however you want to celebrate your …" at bounding box center [1025, 473] width 244 height 109
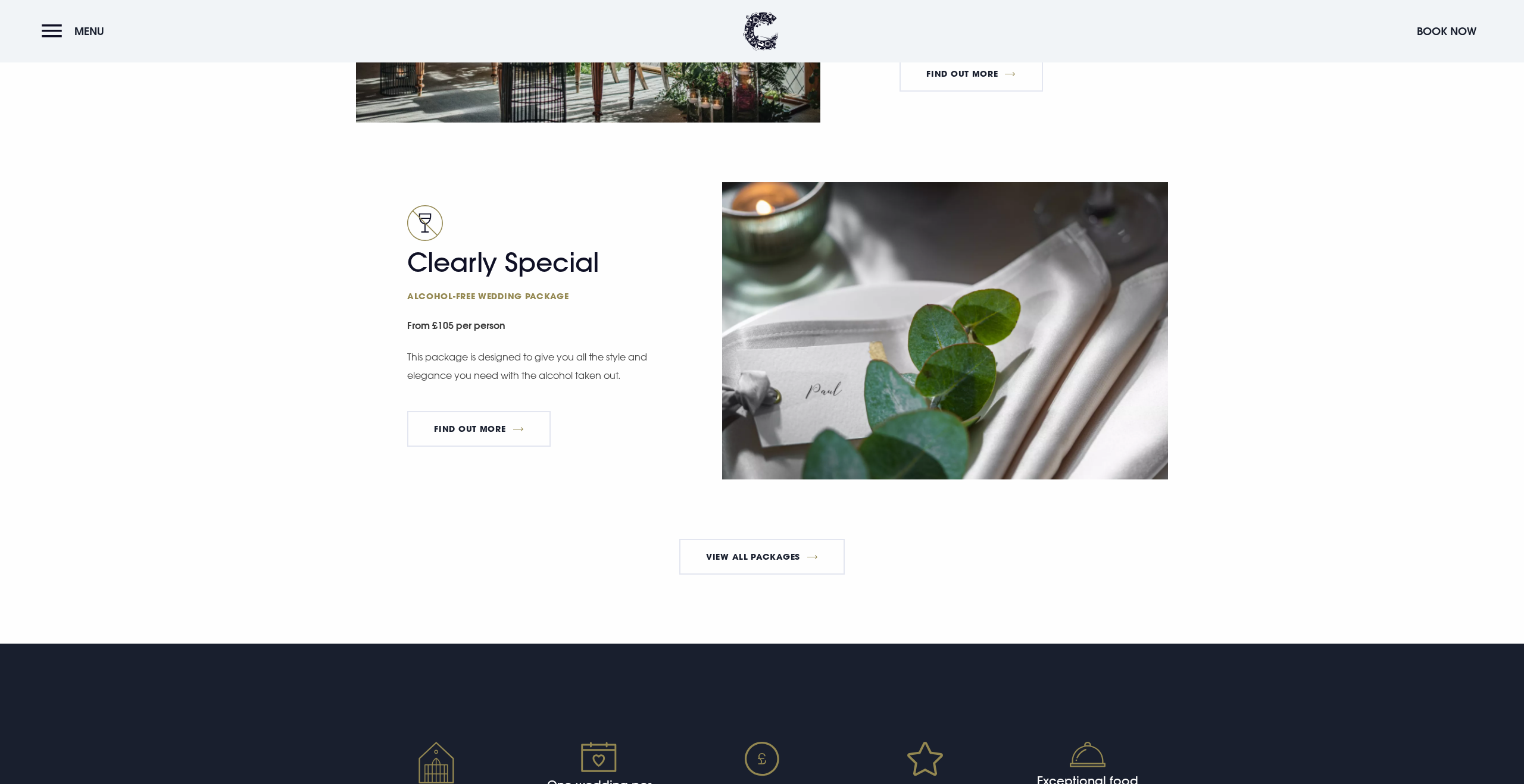
scroll to position [2215, 0]
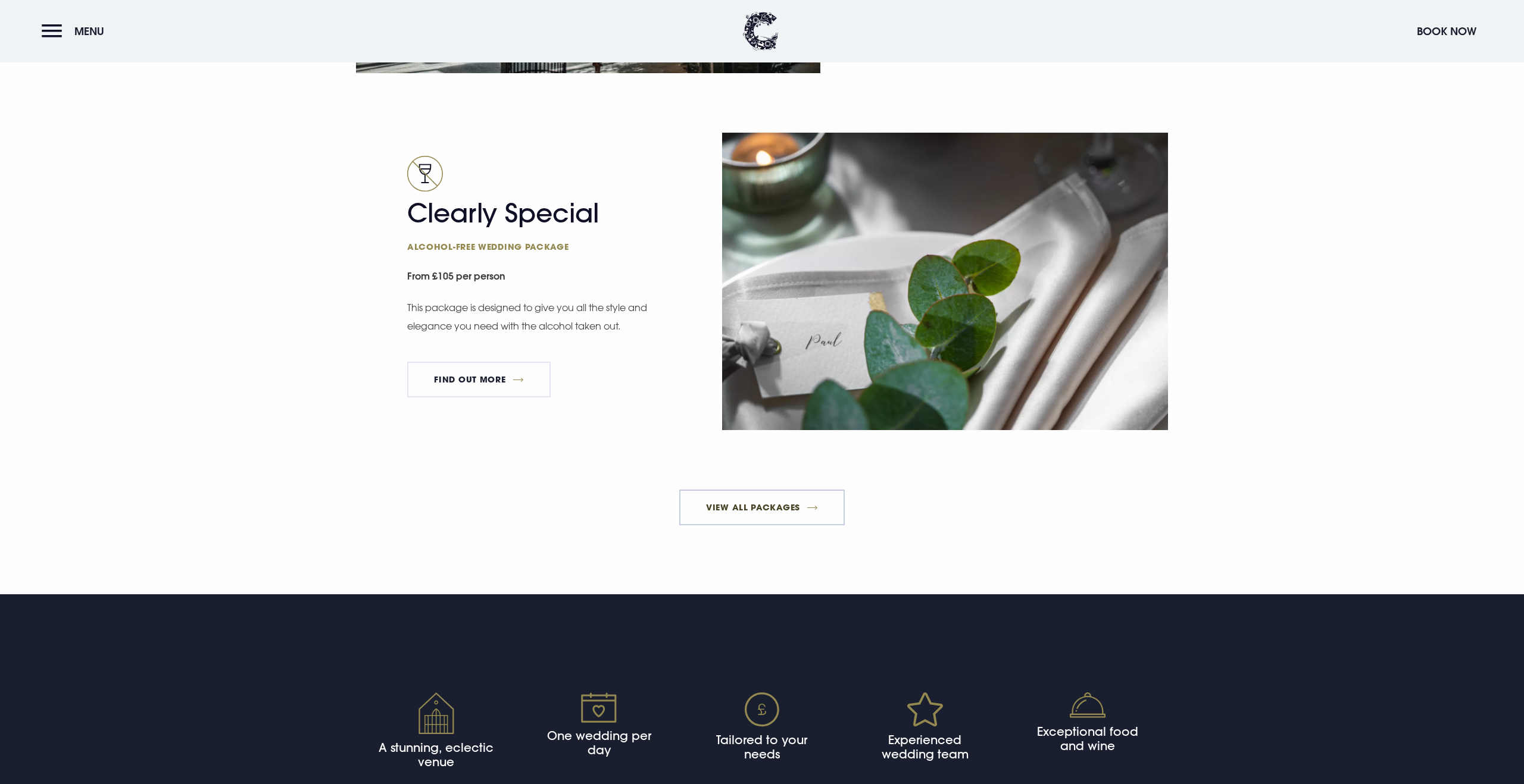
click at [753, 497] on link "View All Packages" at bounding box center [762, 507] width 166 height 36
